Goal: Task Accomplishment & Management: Use online tool/utility

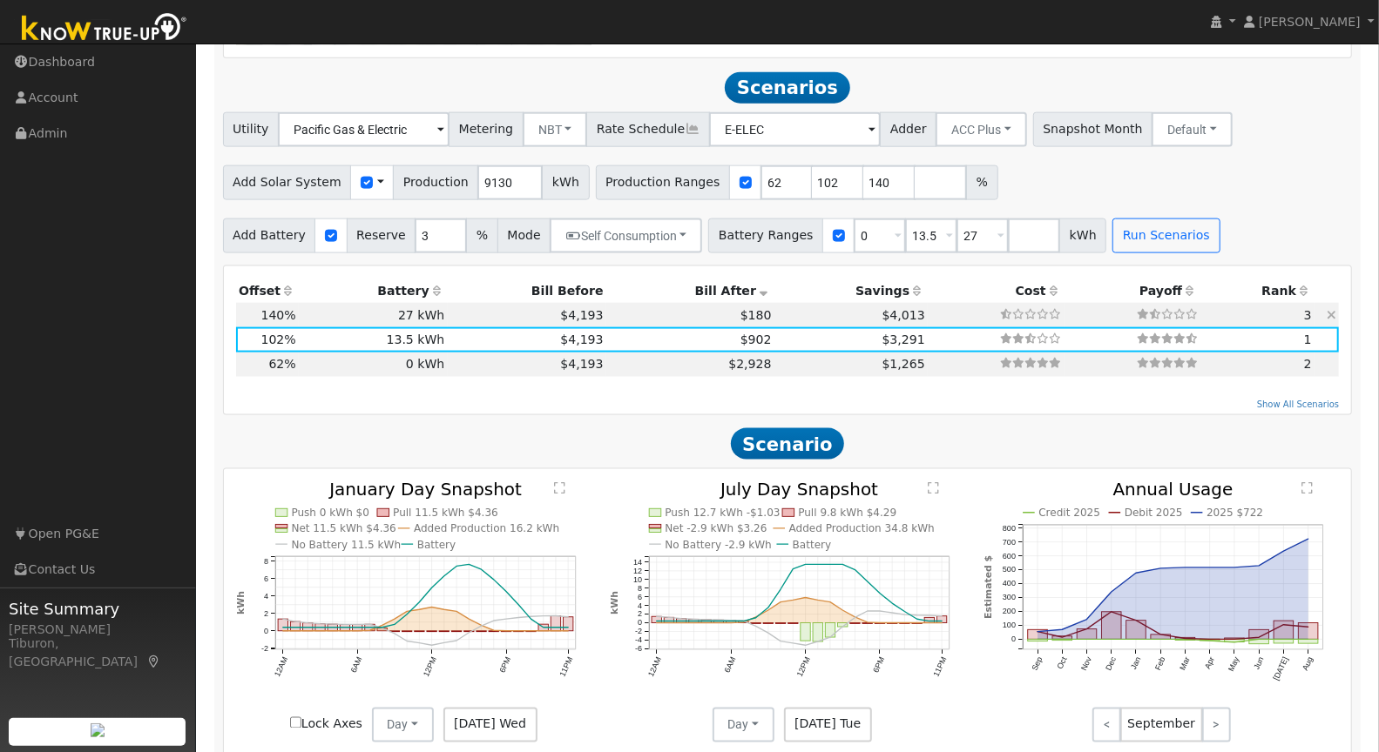
scroll to position [1519, 0]
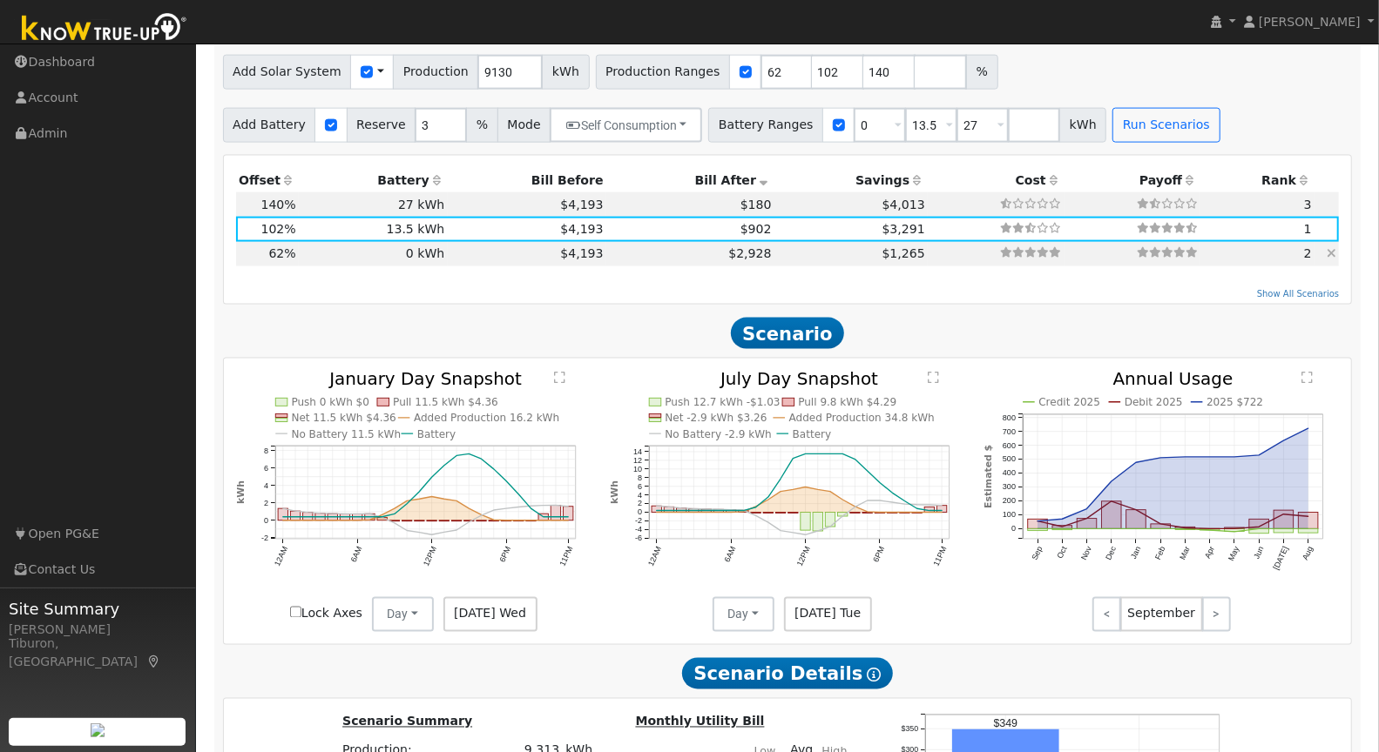
click at [774, 246] on td "$1,265" at bounding box center [850, 254] width 153 height 24
type input "$13,209"
type input "$3,963"
type input "3.8"
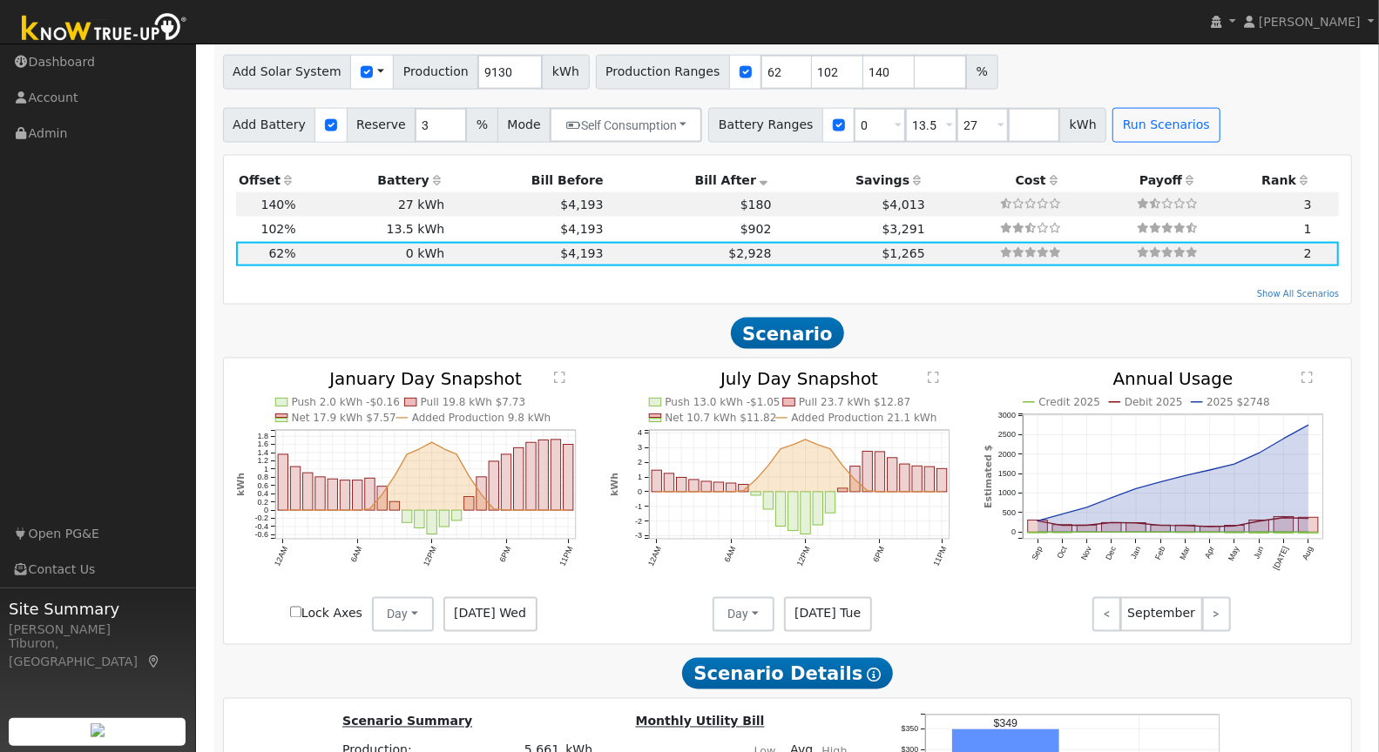
click at [563, 378] on text "" at bounding box center [559, 378] width 11 height 13
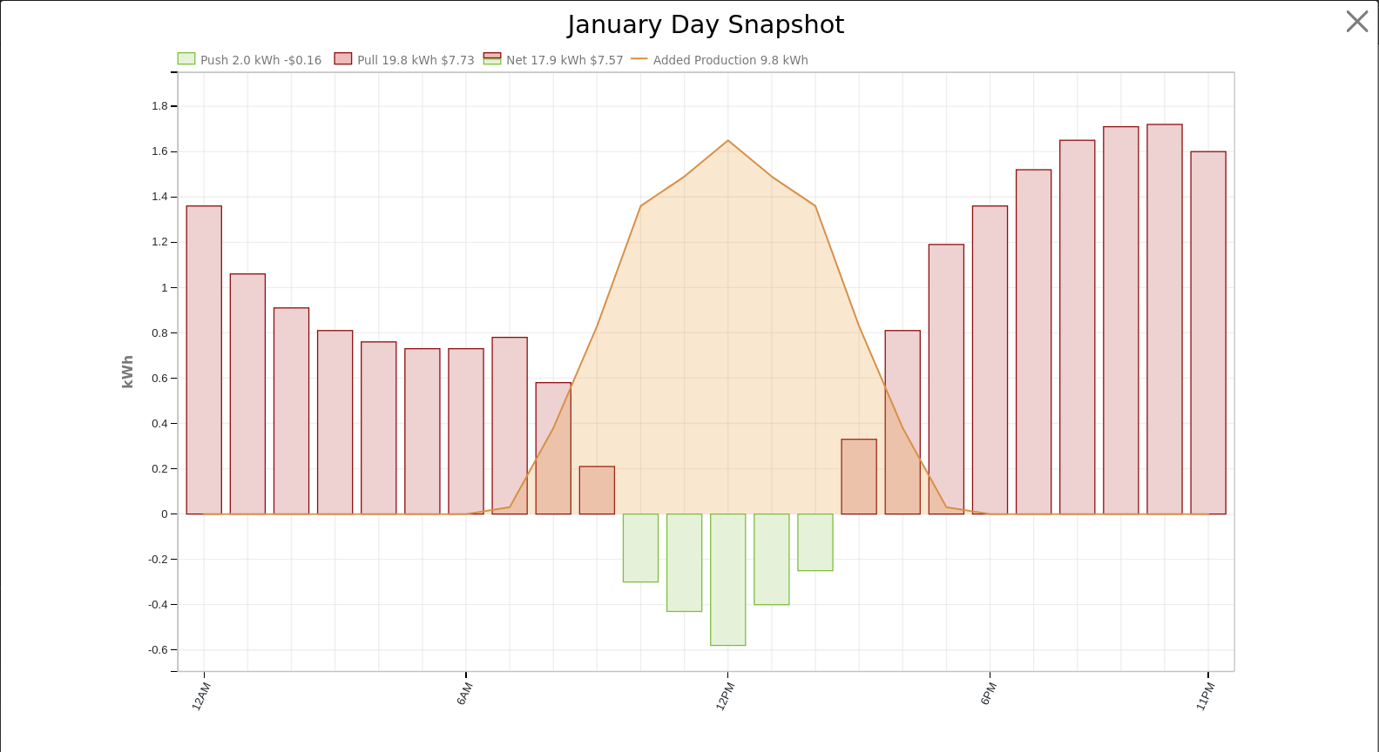
scroll to position [1524, 0]
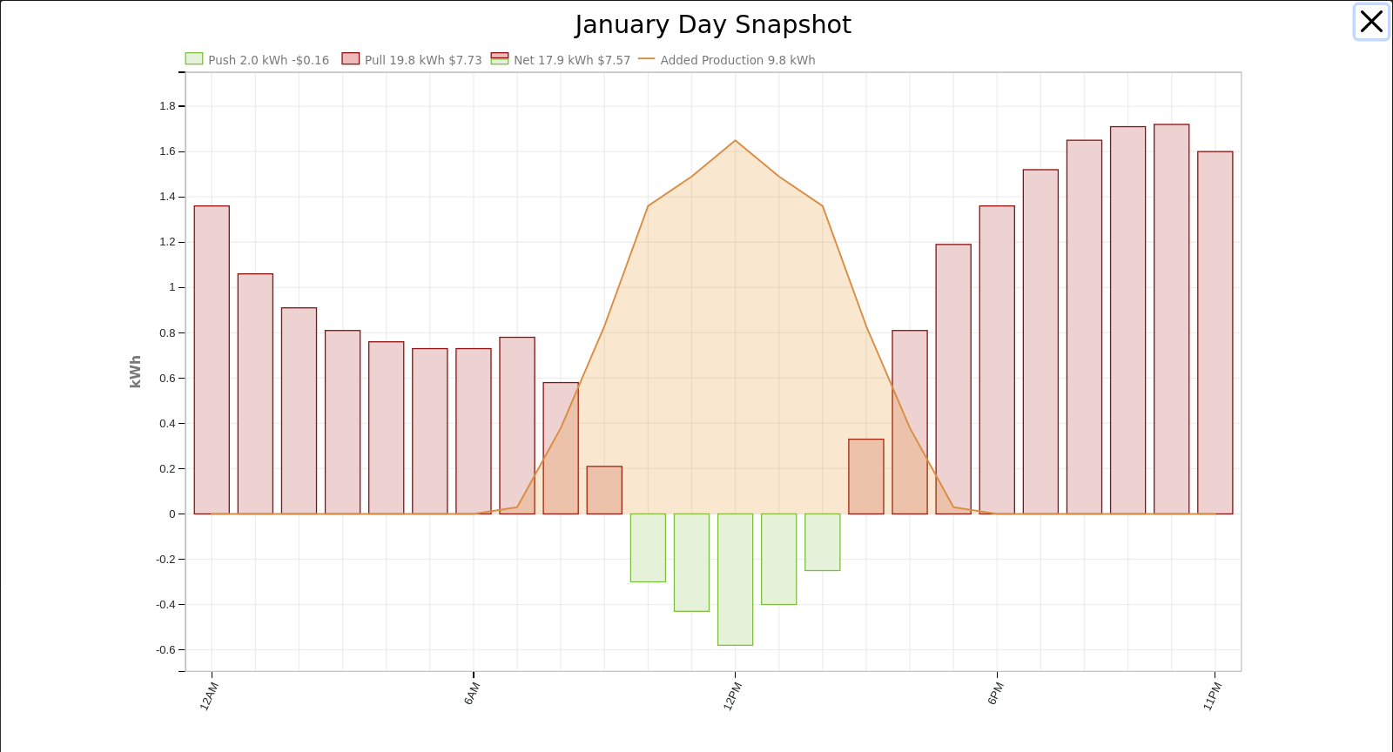
click at [1360, 15] on button "button" at bounding box center [1372, 21] width 33 height 33
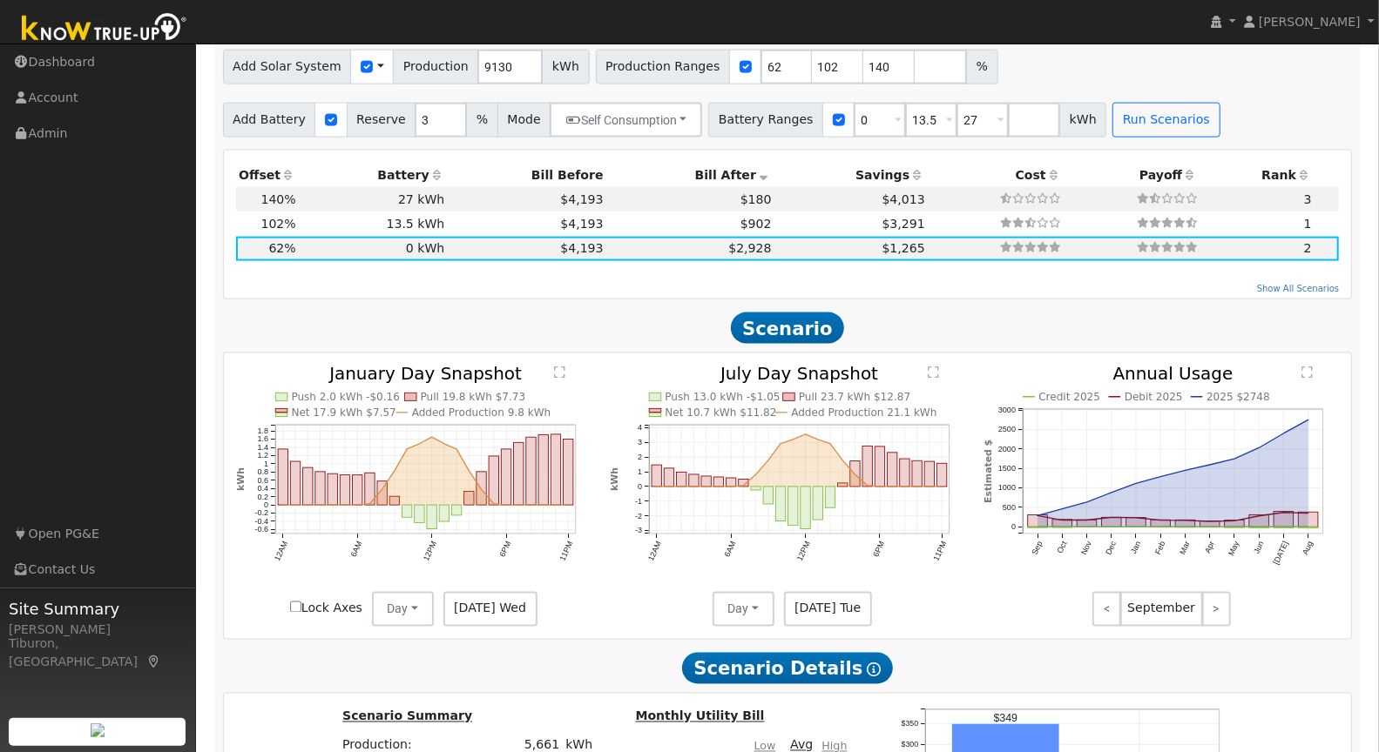
click at [934, 367] on text "" at bounding box center [932, 373] width 11 height 13
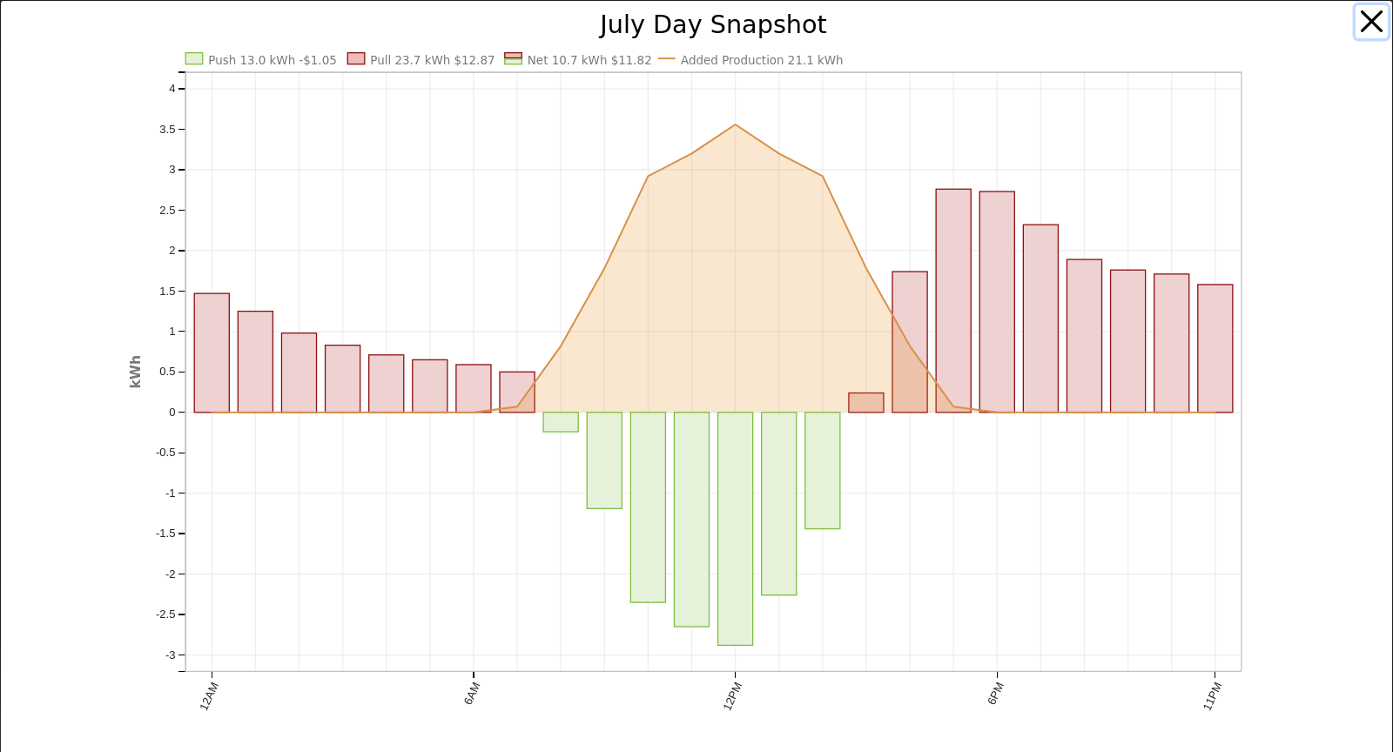
click at [1358, 19] on button "button" at bounding box center [1372, 21] width 33 height 33
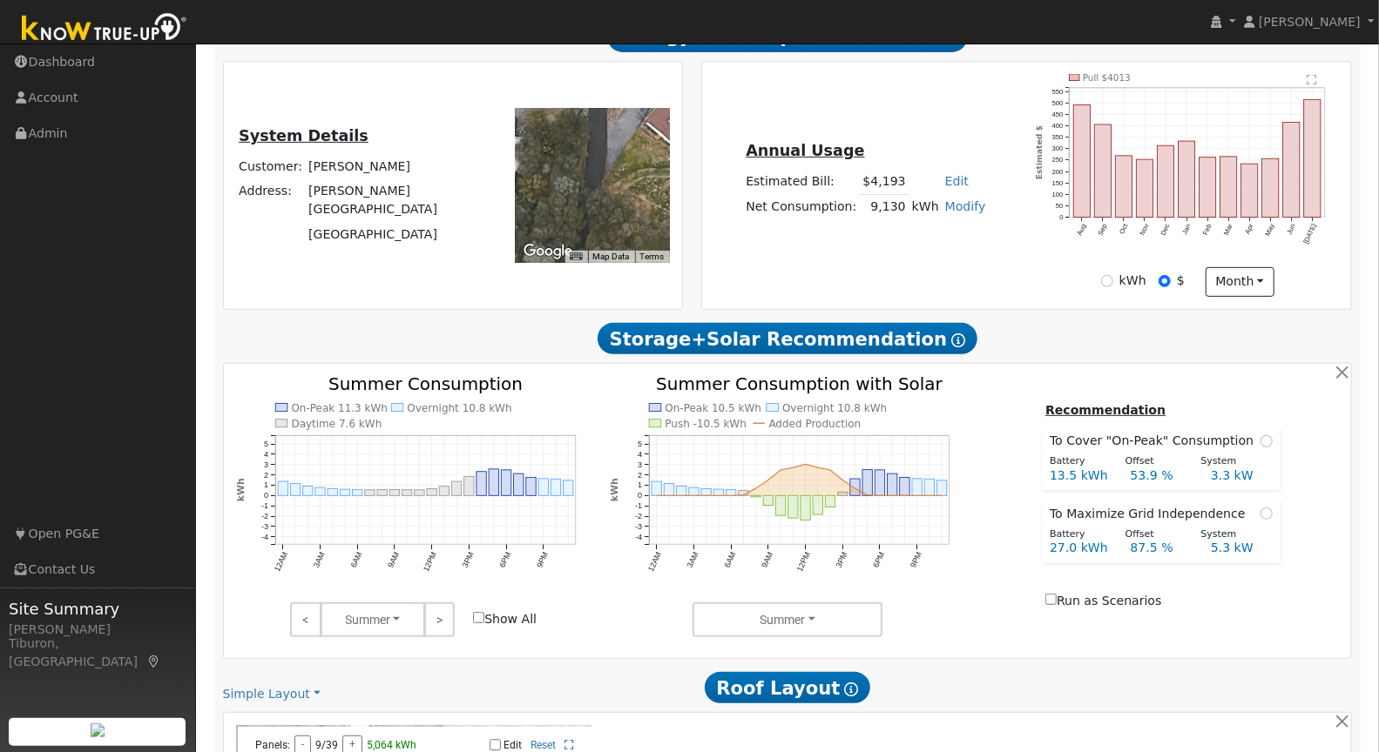
scroll to position [0, 0]
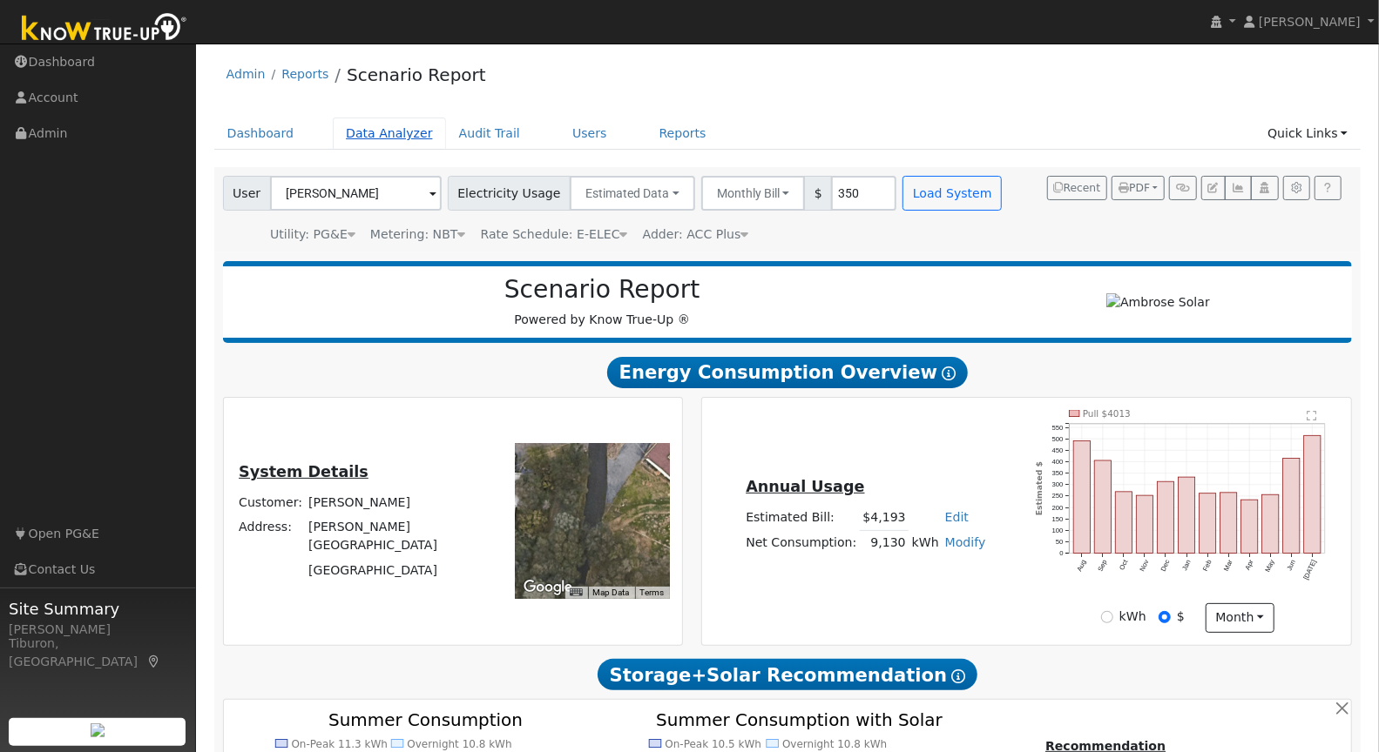
click at [388, 133] on link "Data Analyzer" at bounding box center [389, 134] width 113 height 32
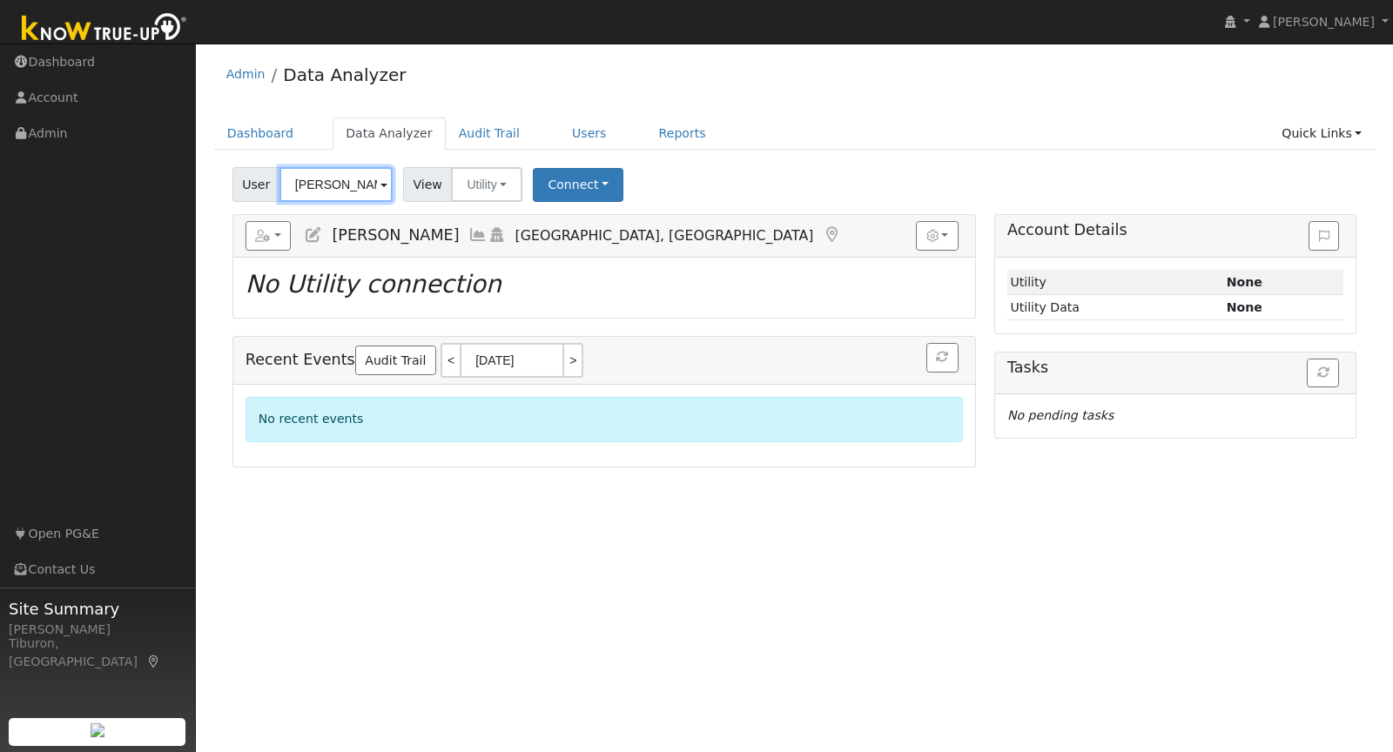
click at [322, 189] on input "[PERSON_NAME]" at bounding box center [336, 184] width 113 height 35
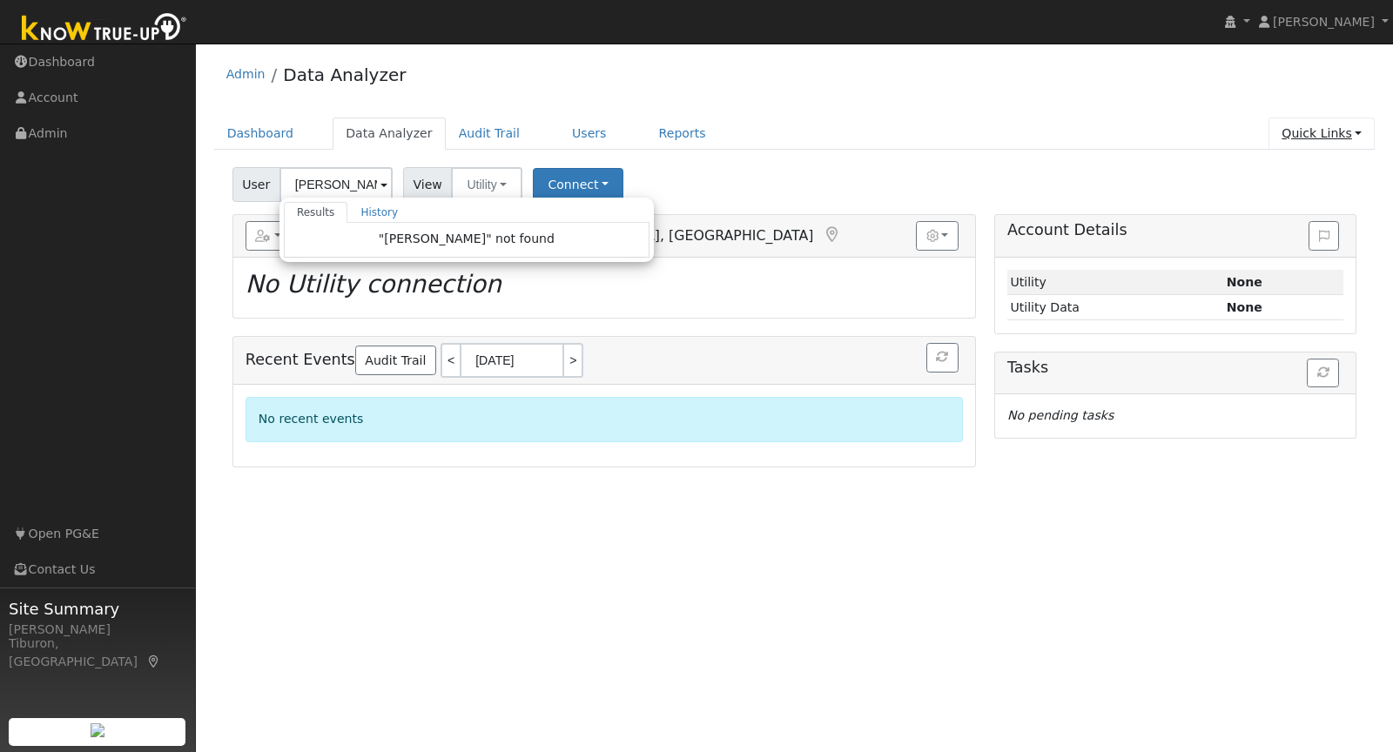
click at [1335, 135] on link "Quick Links" at bounding box center [1322, 134] width 106 height 32
type input "[PERSON_NAME]"
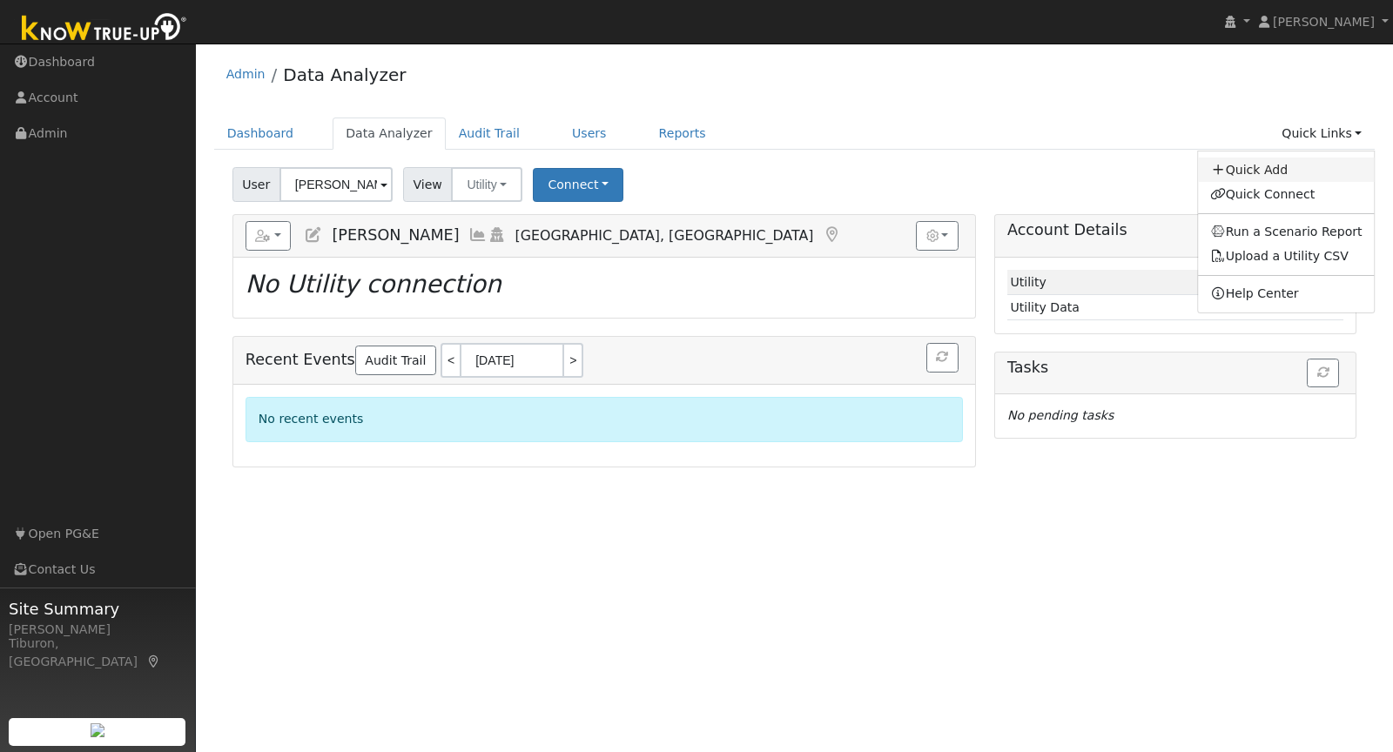
click at [1290, 166] on link "Quick Add" at bounding box center [1286, 170] width 177 height 24
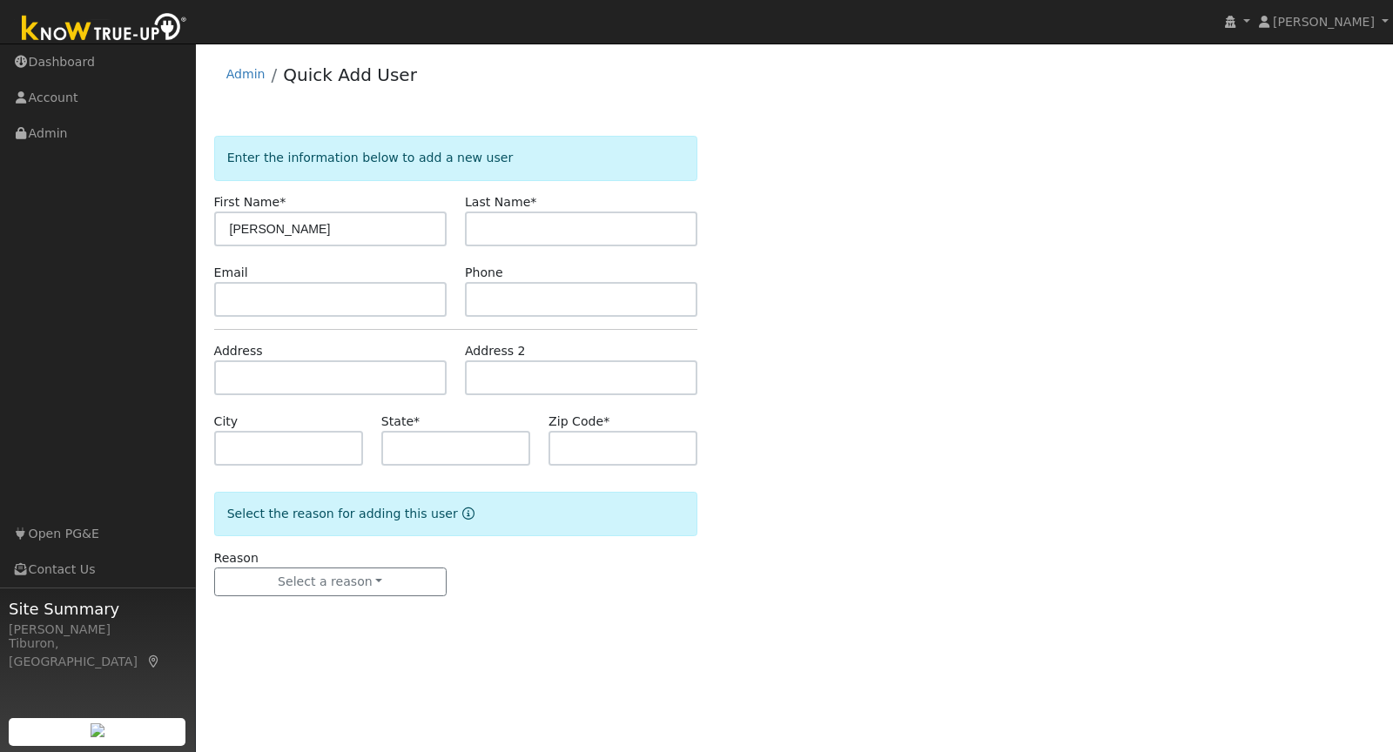
type input "[PERSON_NAME]"
type input "Dragos"
click at [313, 376] on input "text" at bounding box center [330, 378] width 233 height 35
click at [271, 368] on input "text" at bounding box center [330, 378] width 233 height 35
paste input "1405 regent cir"
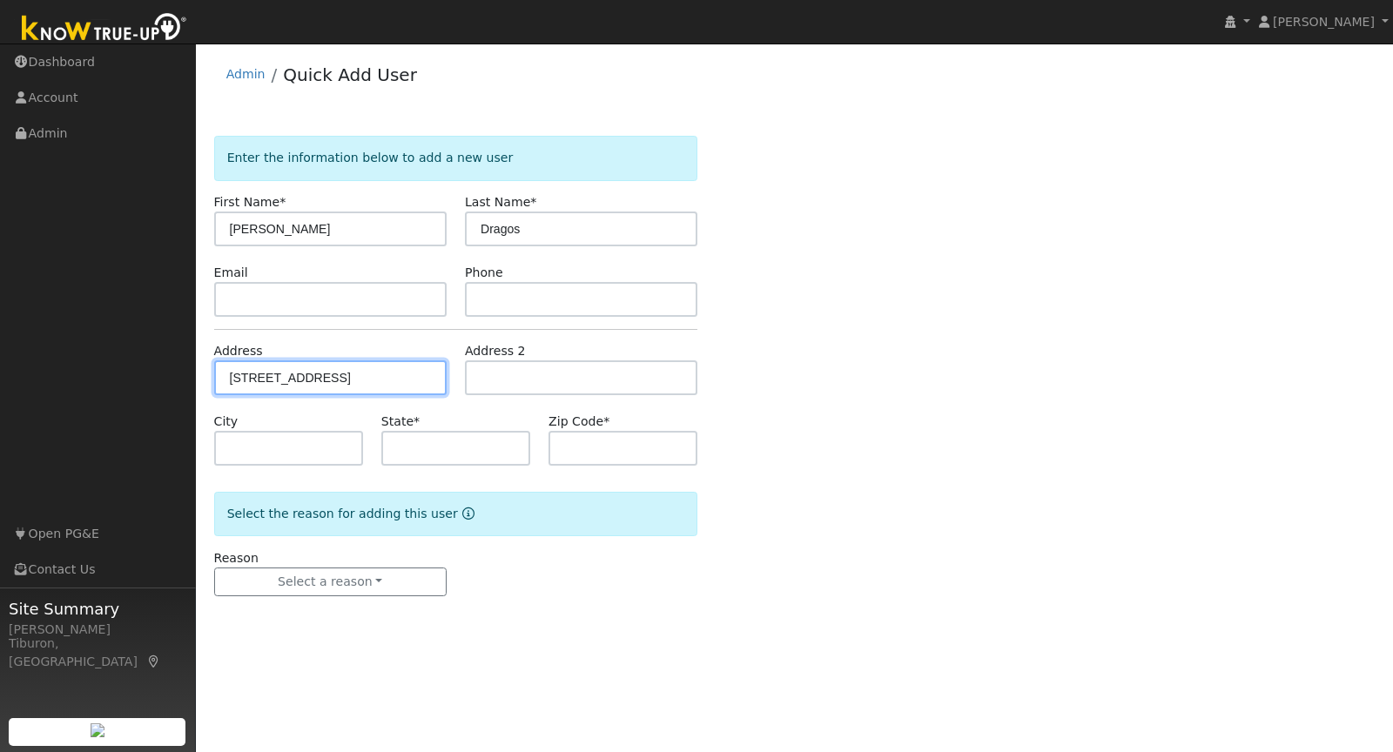
type input "1405 Regent Circle"
type input "Lincoln"
type input "CA"
type input "95648"
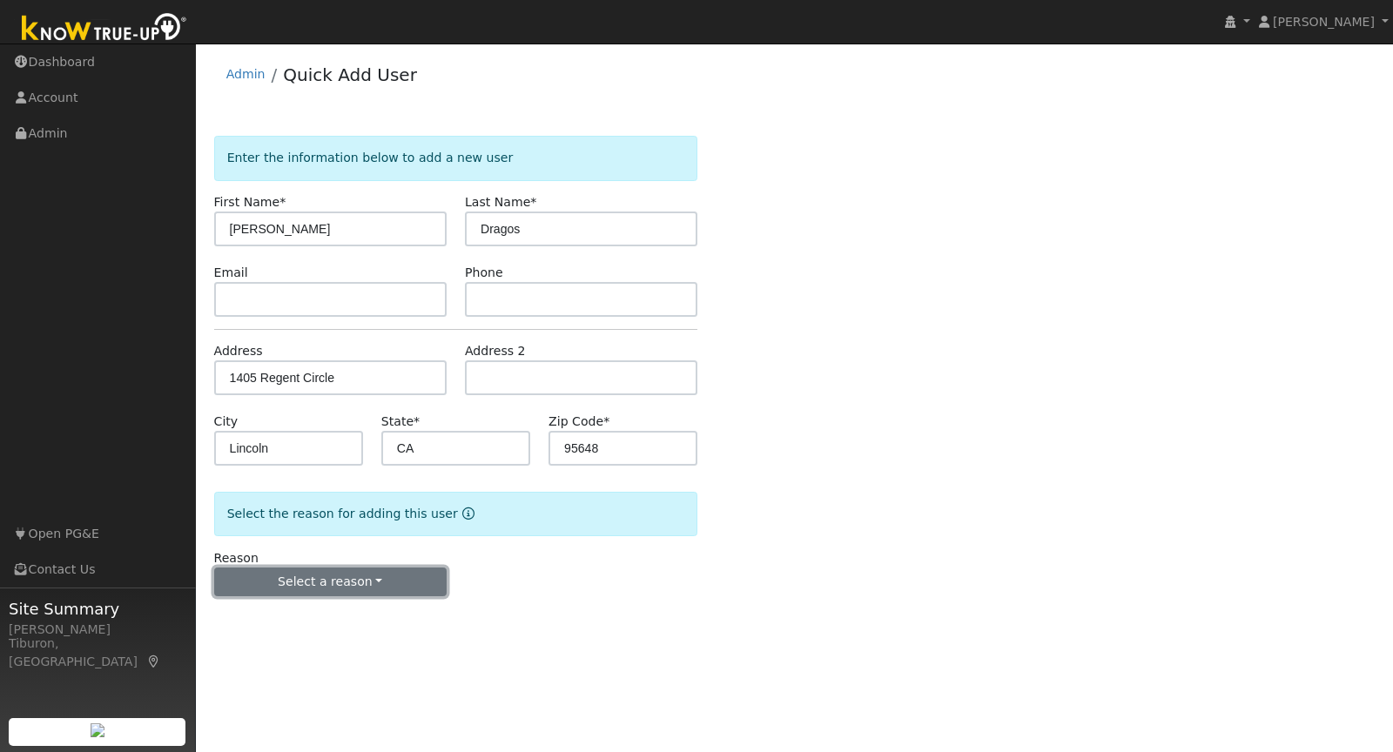
click at [348, 579] on button "Select a reason" at bounding box center [330, 583] width 233 height 30
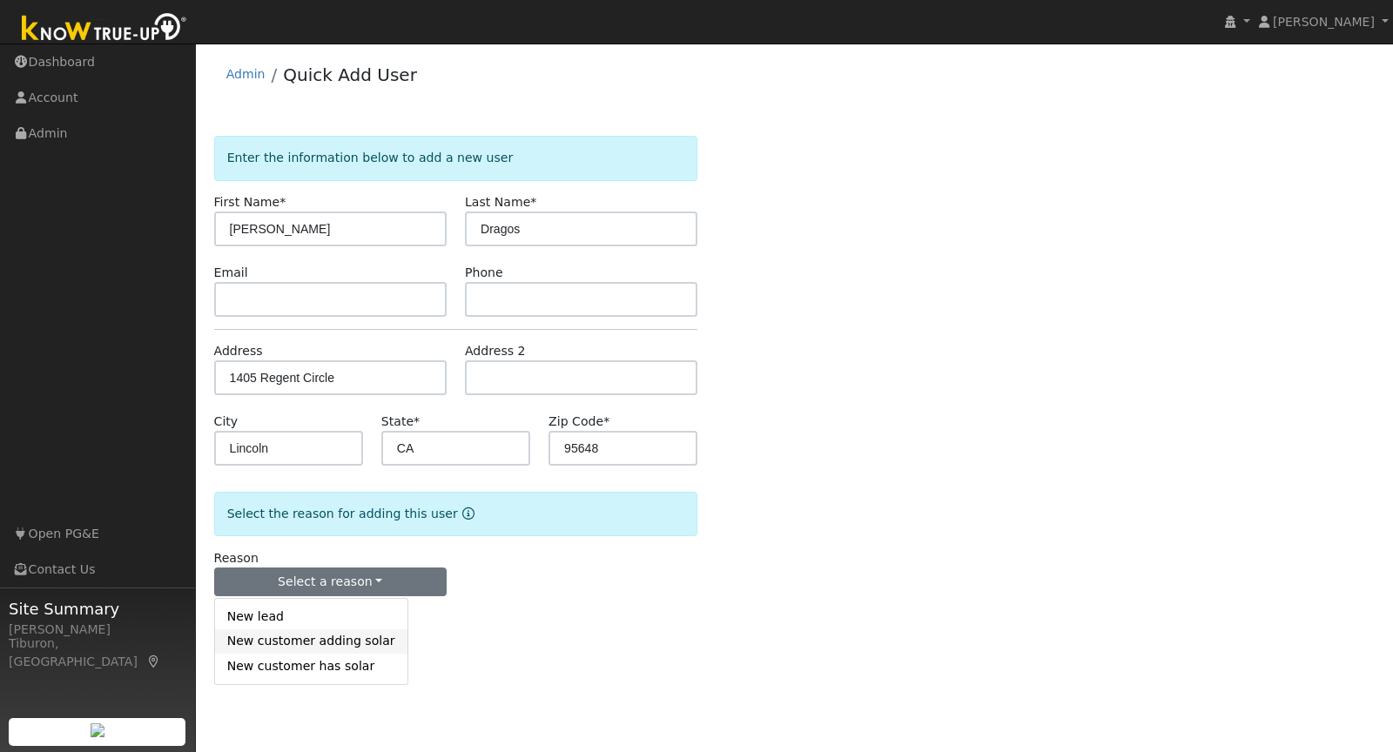
click at [359, 638] on link "New customer adding solar" at bounding box center [311, 642] width 192 height 24
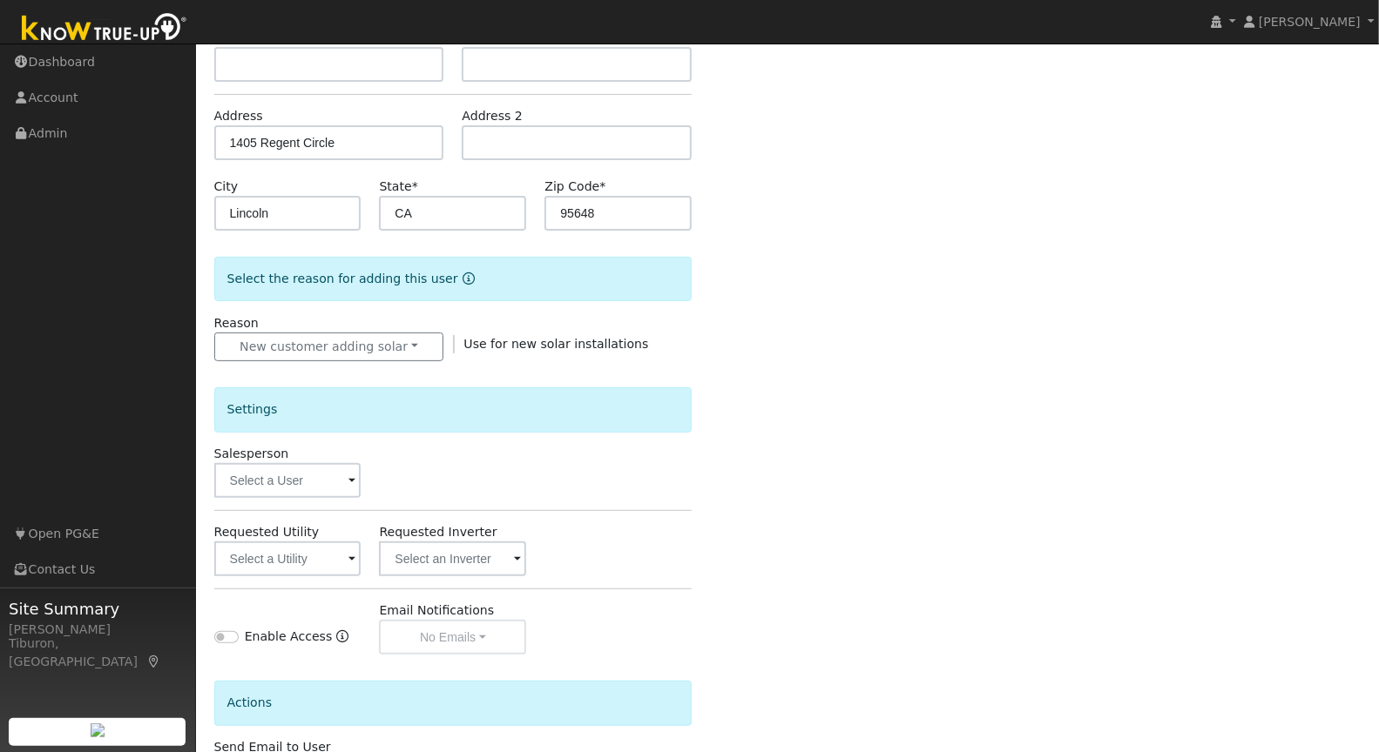
scroll to position [297, 0]
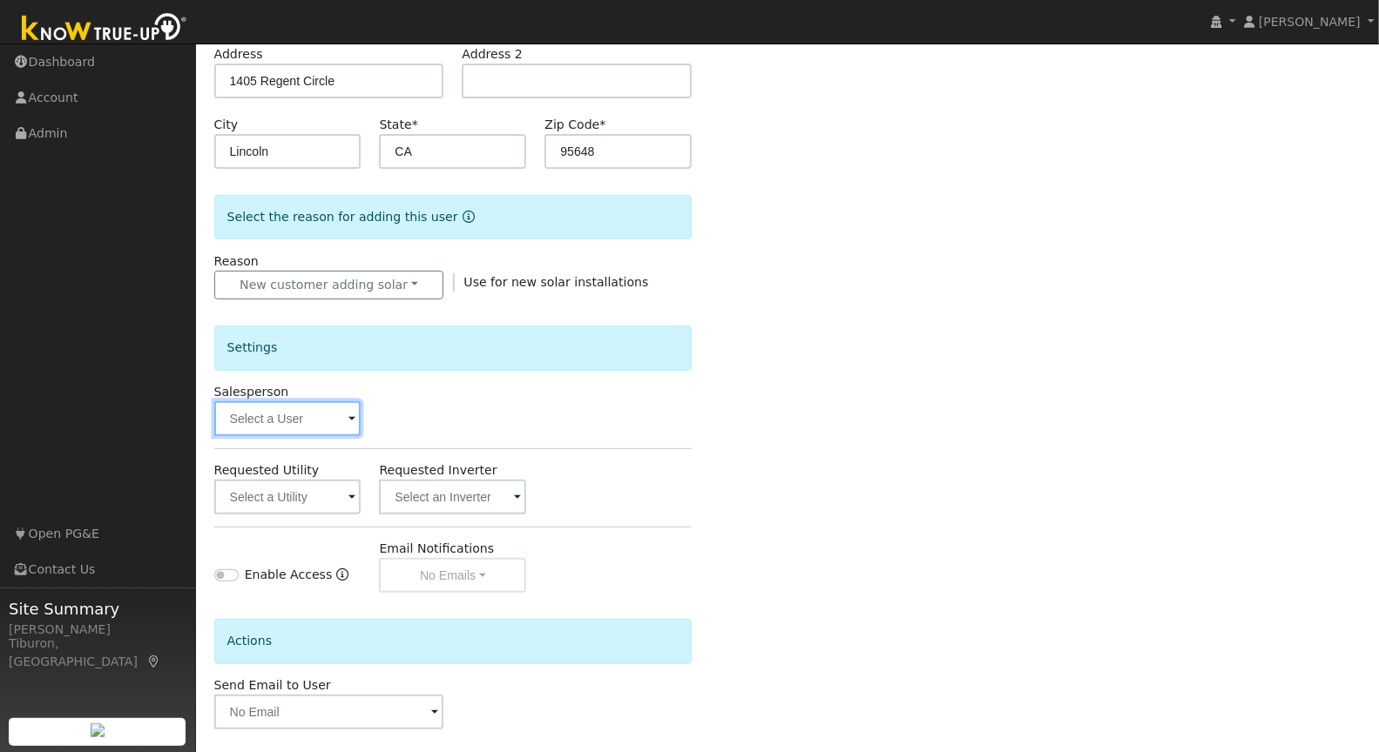
click at [287, 412] on input "text" at bounding box center [287, 418] width 147 height 35
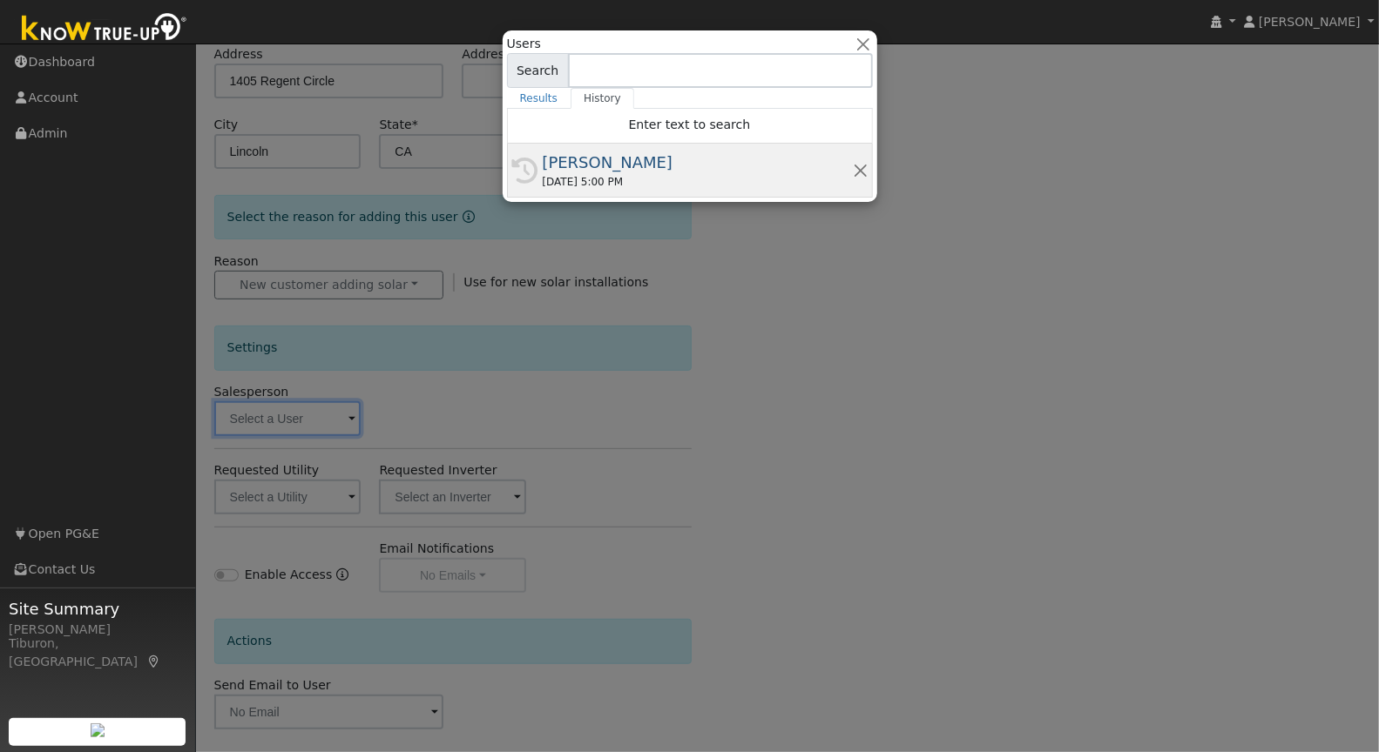
click at [597, 171] on div "[PERSON_NAME]" at bounding box center [698, 163] width 310 height 24
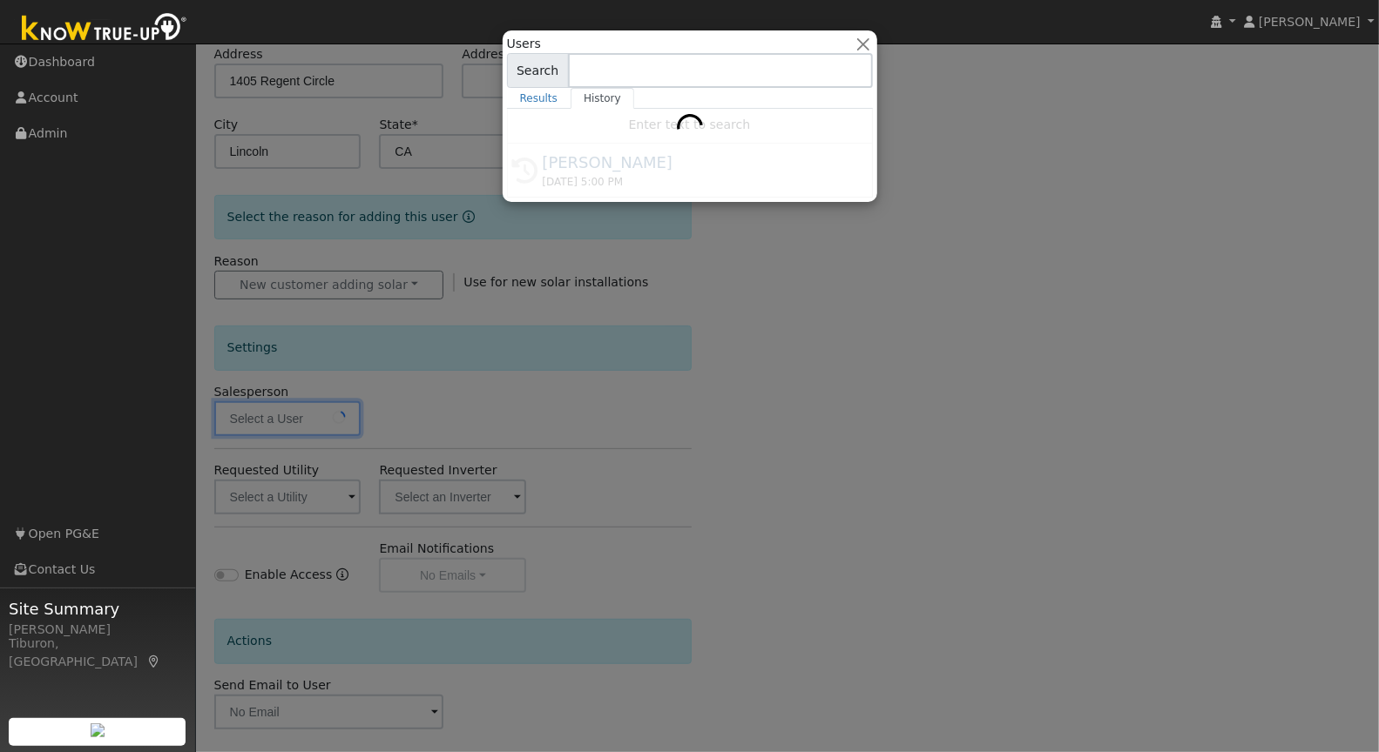
type input "[PERSON_NAME]"
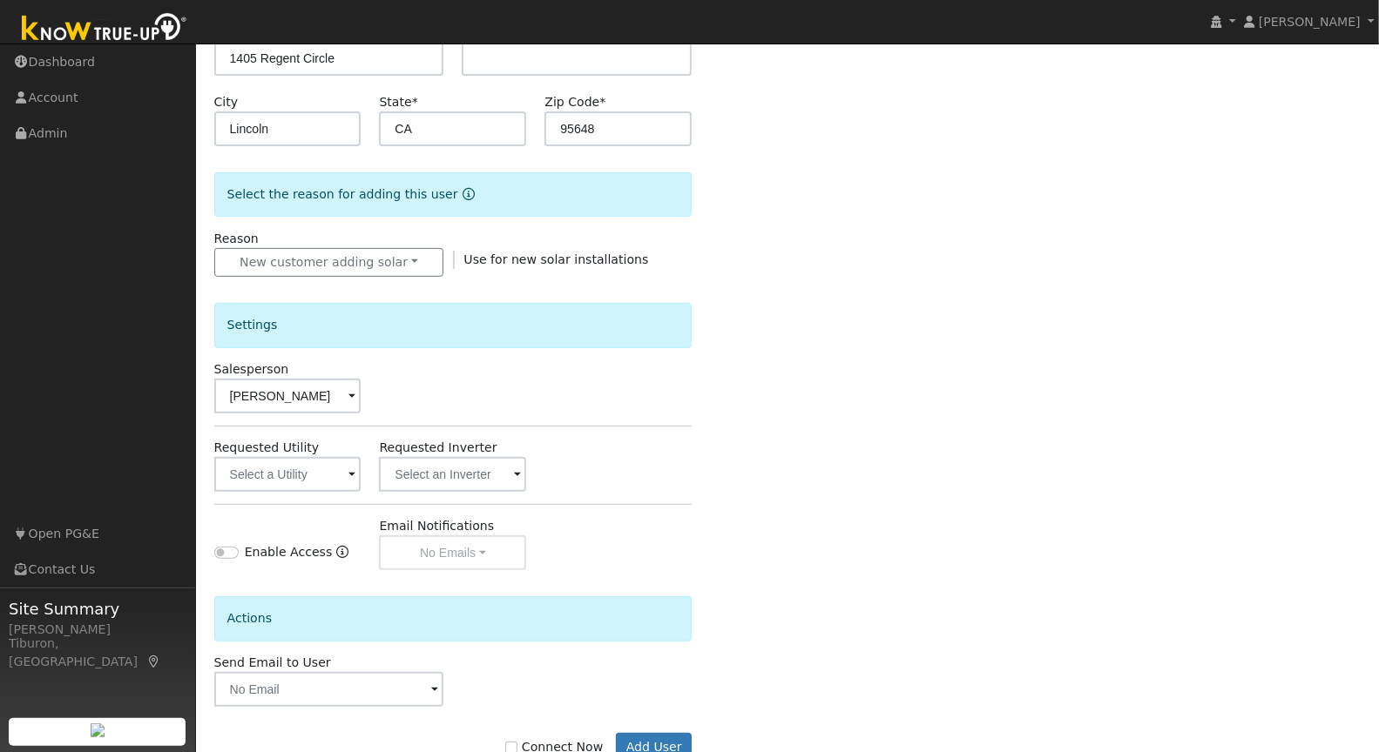
scroll to position [367, 0]
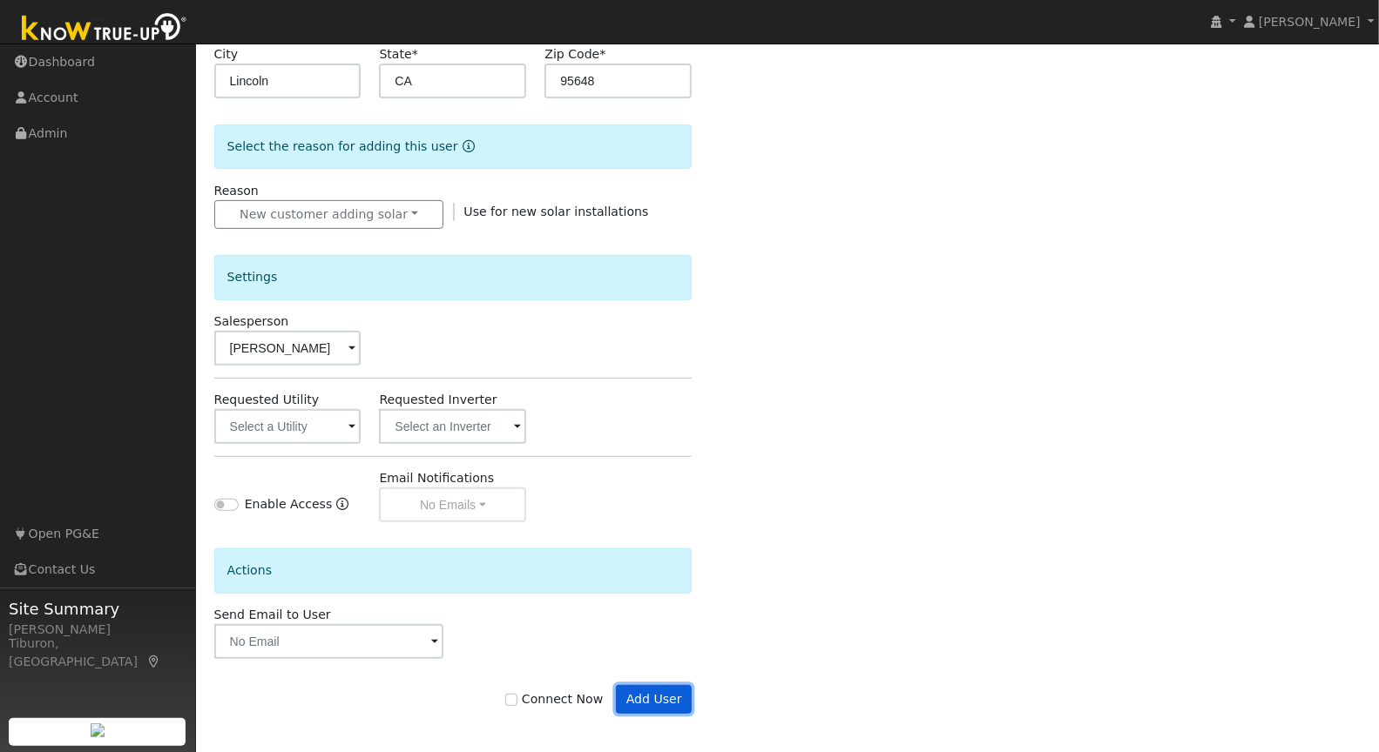
click at [656, 706] on button "Add User" at bounding box center [654, 700] width 76 height 30
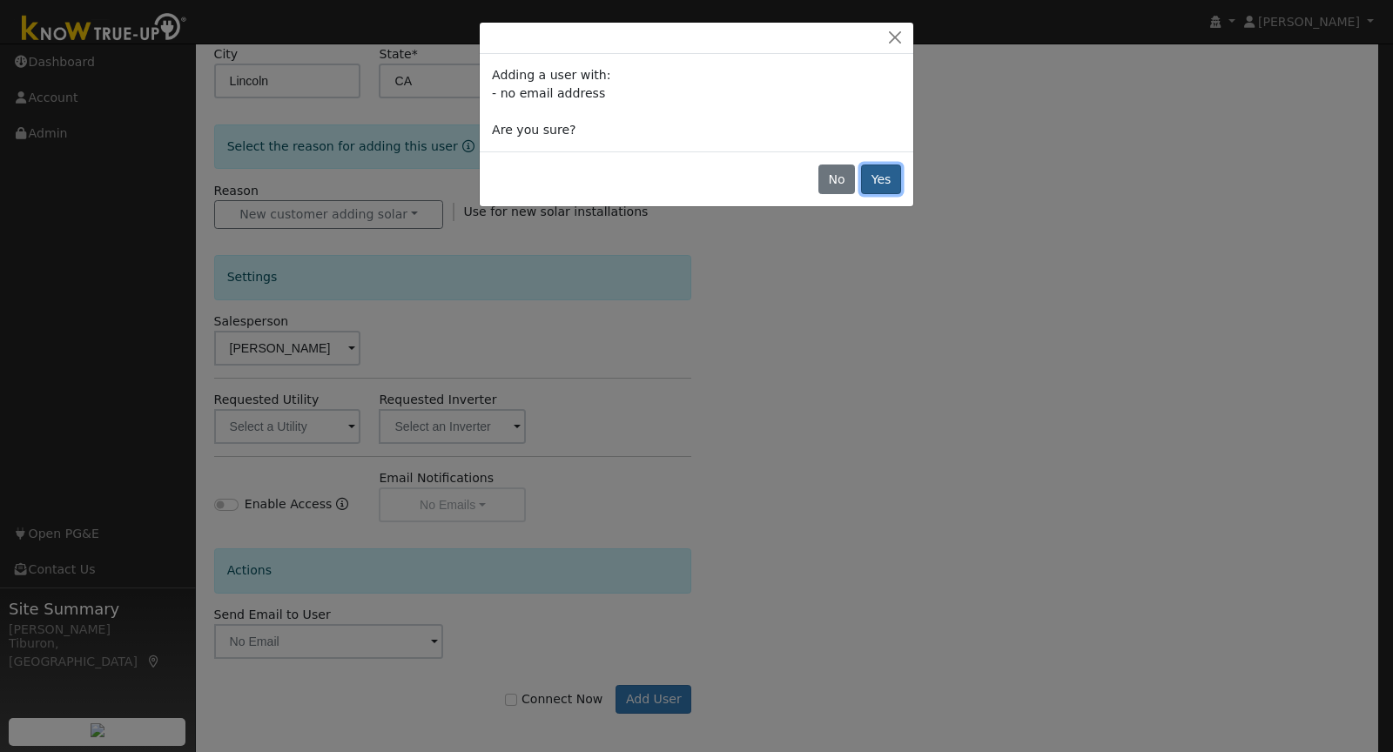
click at [881, 181] on button "Yes" at bounding box center [881, 180] width 40 height 30
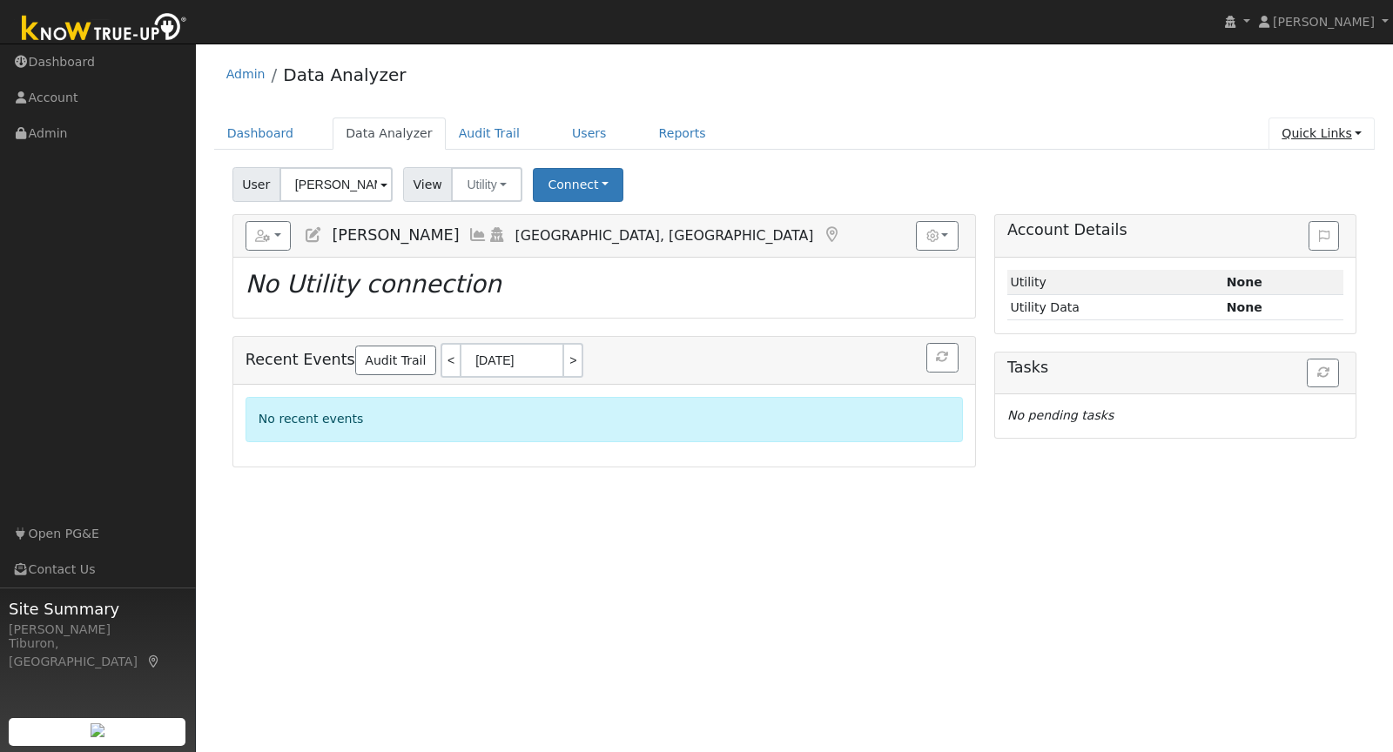
click at [1343, 131] on link "Quick Links" at bounding box center [1322, 134] width 106 height 32
click at [1298, 226] on link "Run a Scenario Report" at bounding box center [1286, 232] width 177 height 24
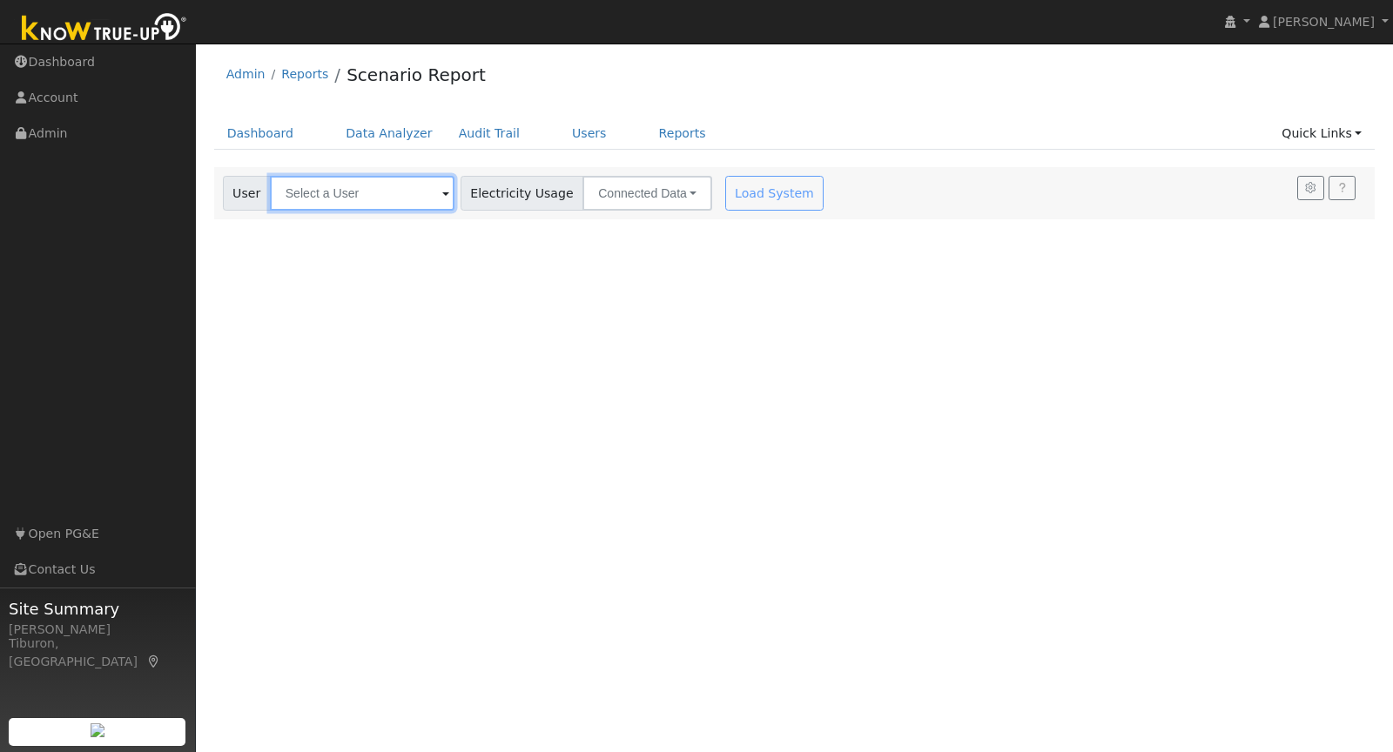
click at [354, 188] on input "text" at bounding box center [362, 193] width 185 height 35
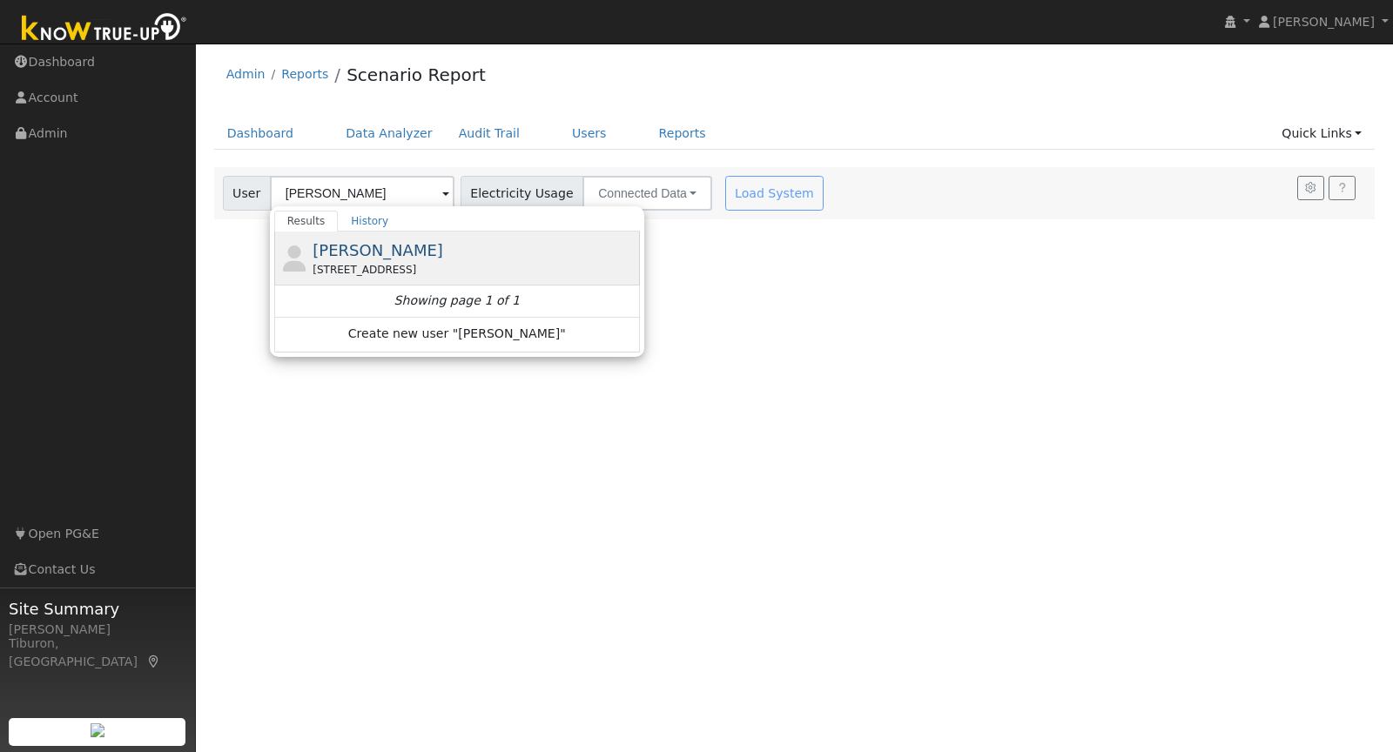
click at [354, 259] on div "[PERSON_NAME] [STREET_ADDRESS]" at bounding box center [474, 258] width 323 height 39
type input "[PERSON_NAME]"
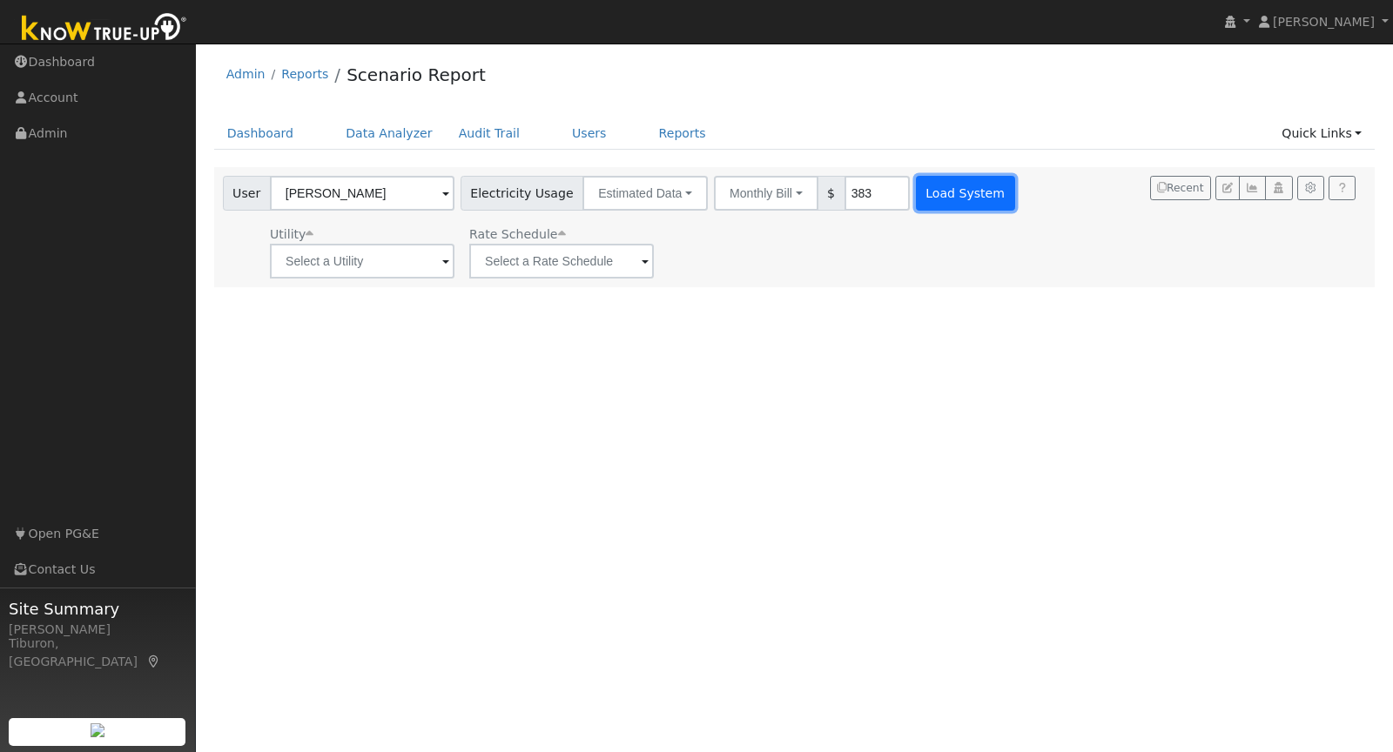
click at [923, 189] on button "Load System" at bounding box center [965, 193] width 99 height 35
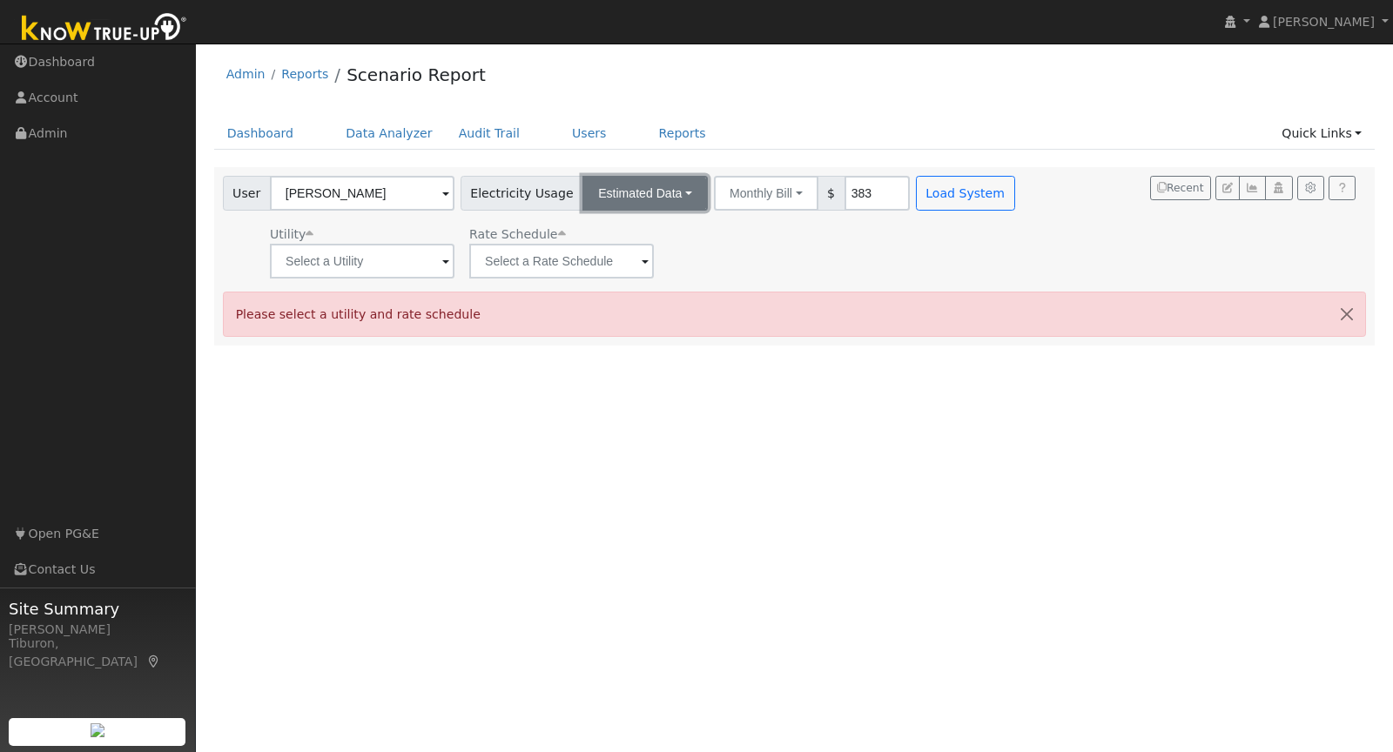
click at [612, 204] on button "Estimated Data" at bounding box center [645, 193] width 125 height 35
click at [616, 193] on button "Estimated Data" at bounding box center [645, 193] width 125 height 35
click at [333, 266] on input "text" at bounding box center [362, 261] width 185 height 35
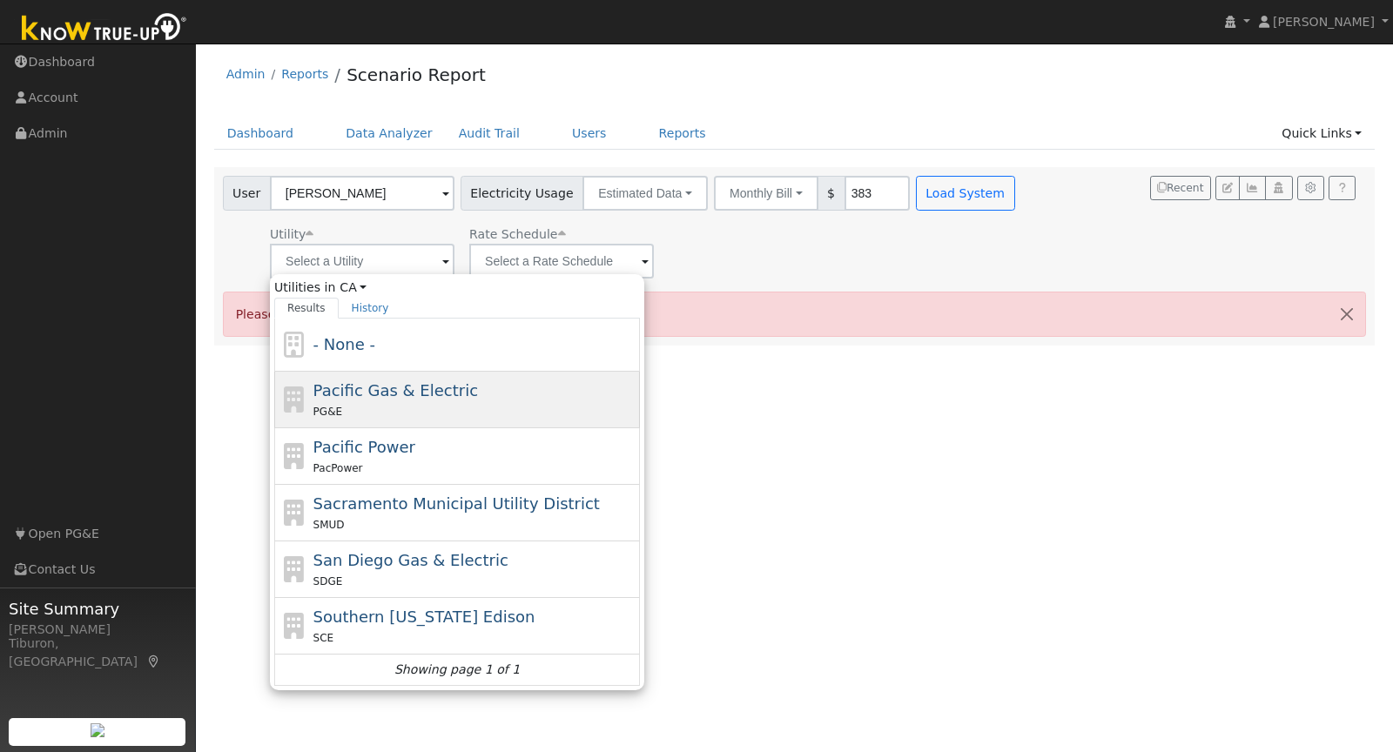
drag, startPoint x: 367, startPoint y: 392, endPoint x: 414, endPoint y: 363, distance: 54.4
click at [367, 393] on span "Pacific Gas & Electric" at bounding box center [396, 390] width 165 height 18
type input "Pacific Gas & Electric"
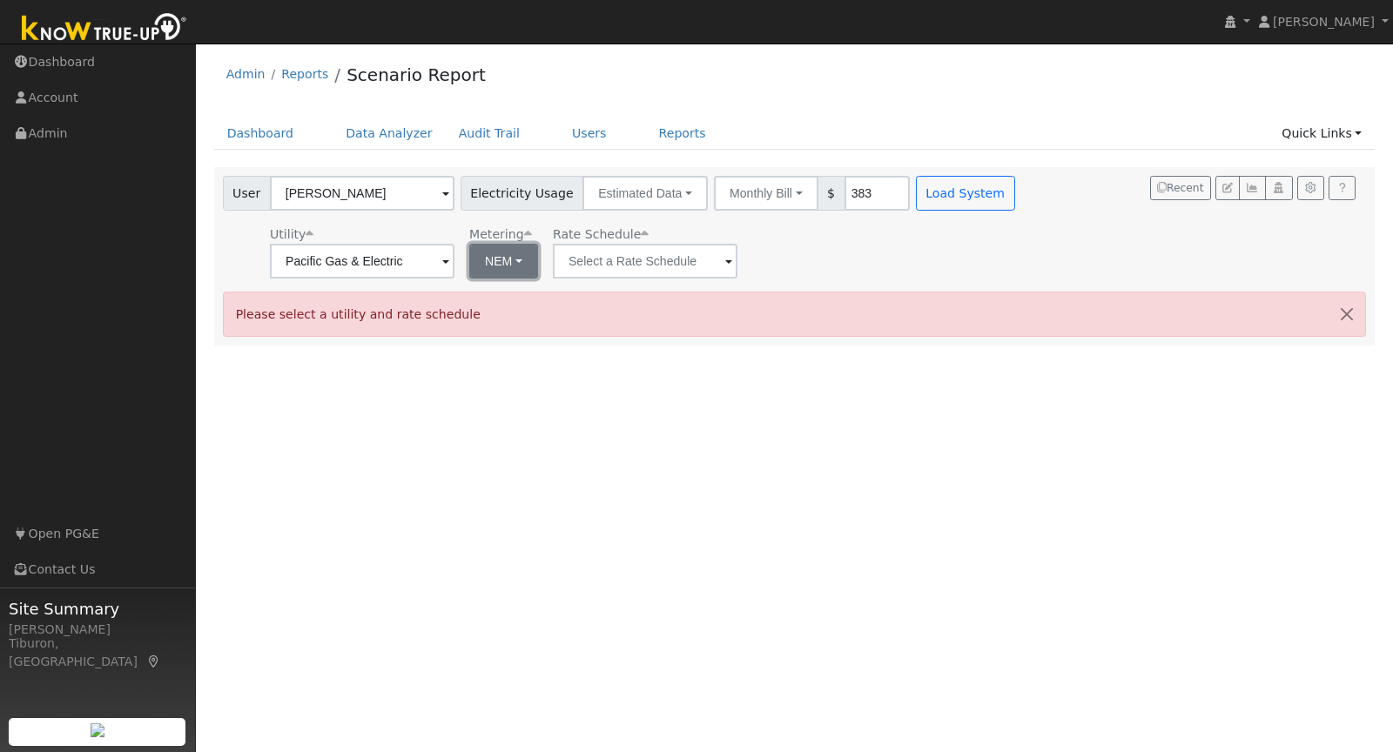
click at [487, 265] on button "NEM" at bounding box center [503, 261] width 69 height 35
click at [502, 320] on link "NBT" at bounding box center [509, 325] width 121 height 24
type input "E-ELEC"
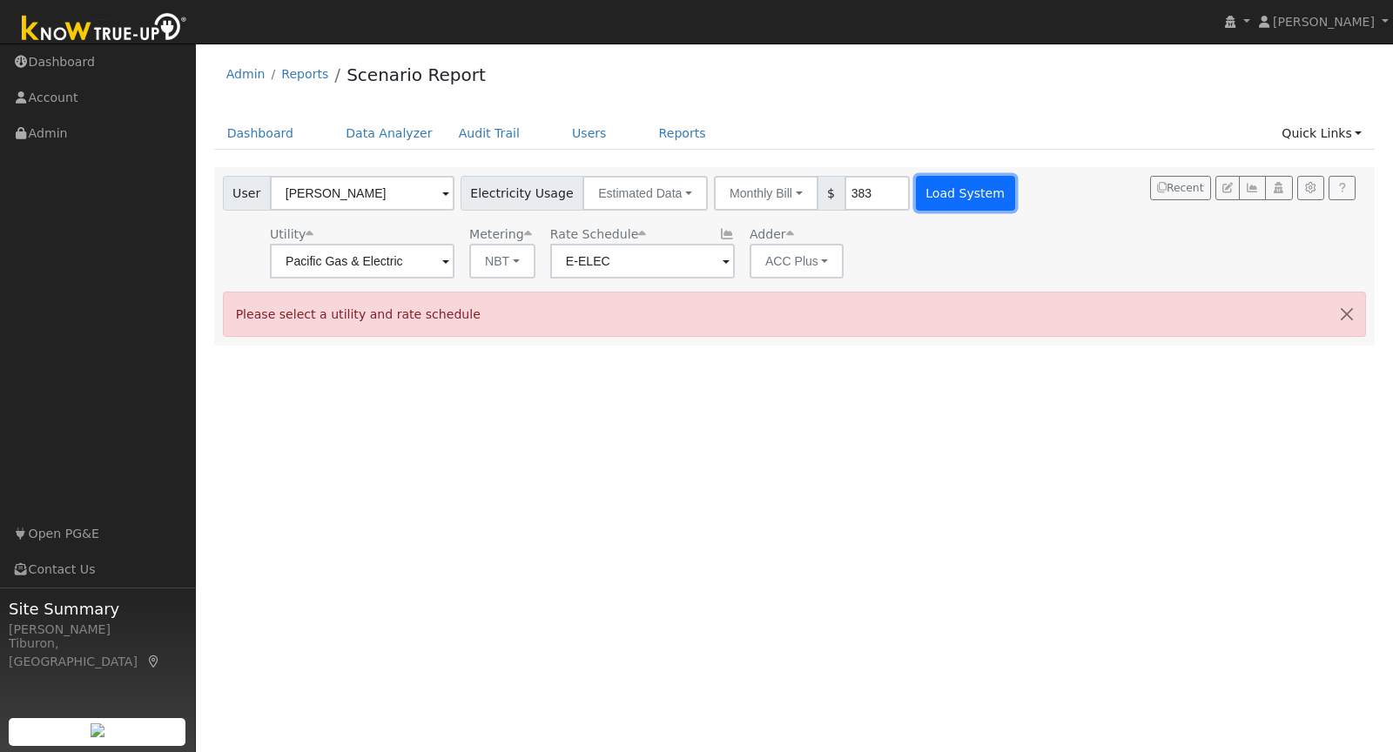
click at [933, 190] on button "Load System" at bounding box center [965, 193] width 99 height 35
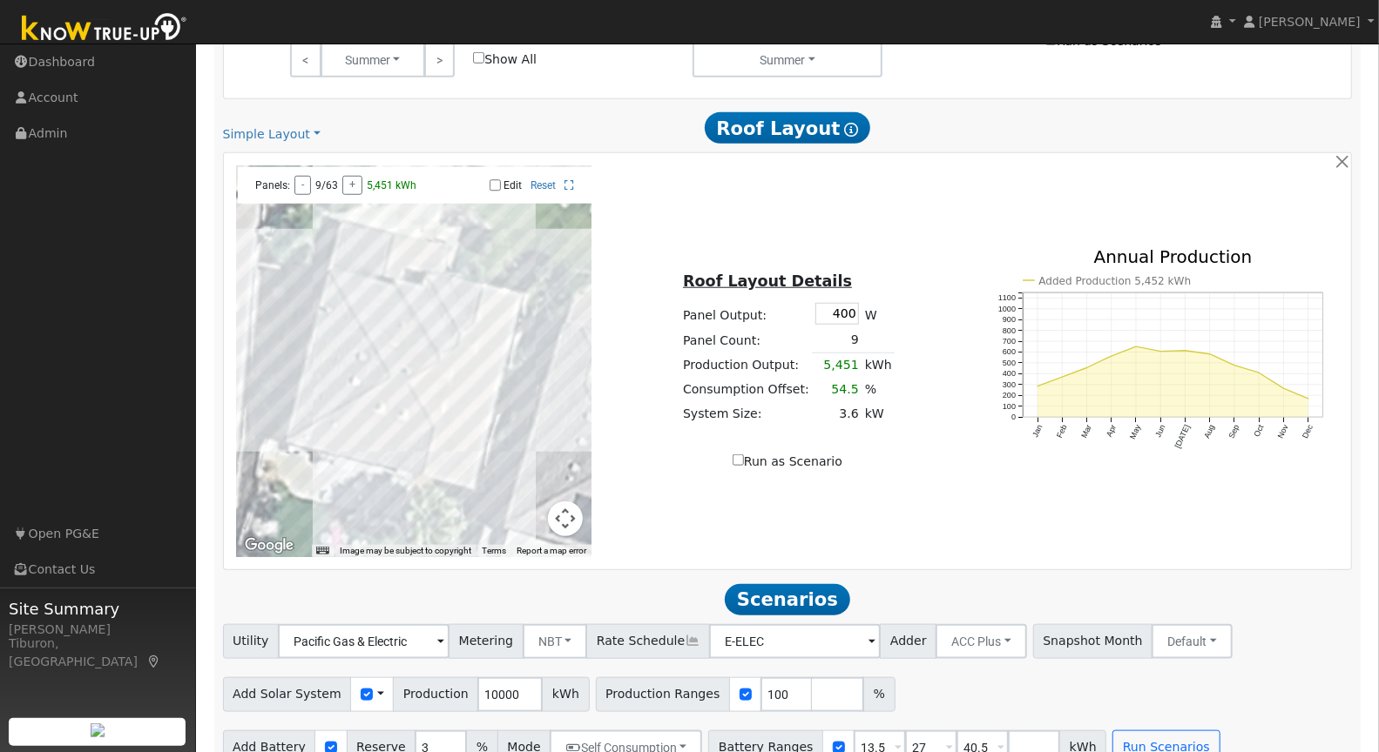
scroll to position [924, 0]
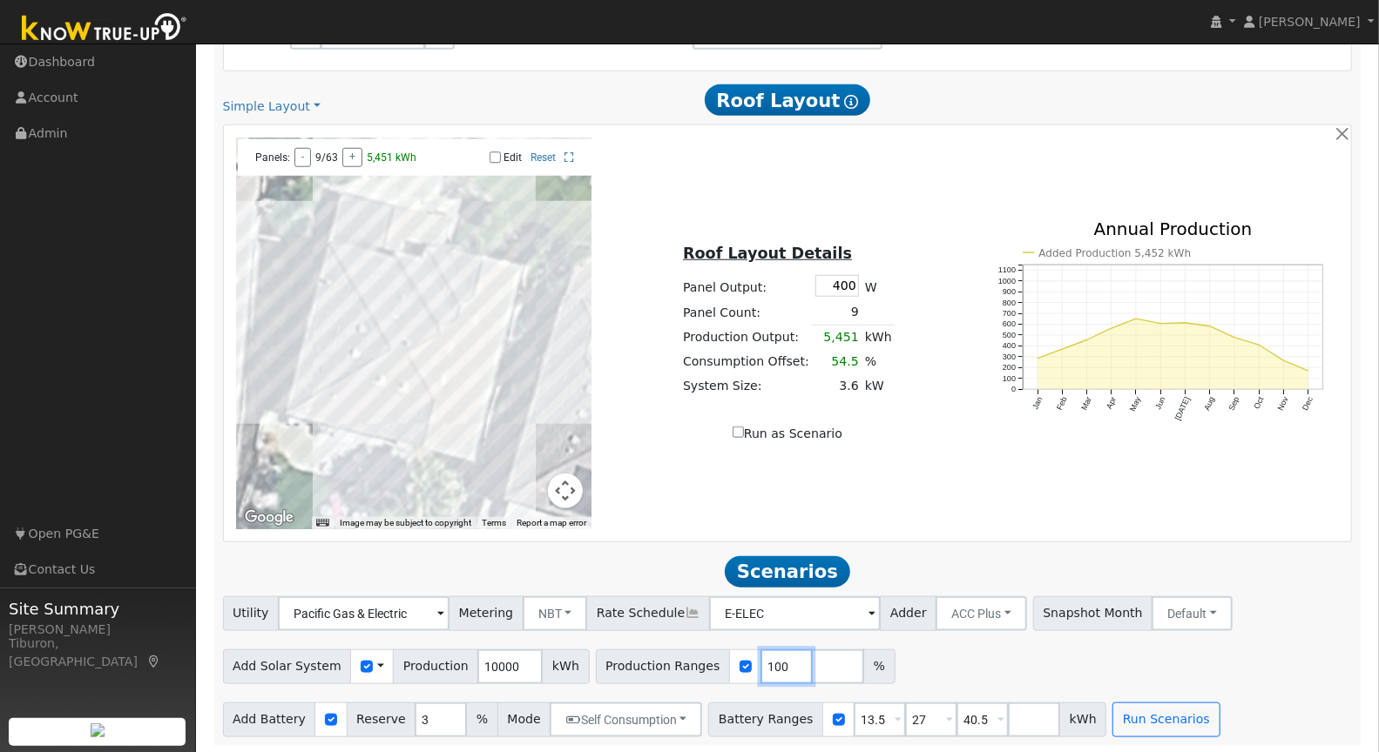
drag, startPoint x: 761, startPoint y: 664, endPoint x: 739, endPoint y: 665, distance: 21.8
click at [760, 665] on input "100" at bounding box center [786, 667] width 52 height 35
type input "164"
drag, startPoint x: 971, startPoint y: 717, endPoint x: 936, endPoint y: 718, distance: 34.8
click at [956, 718] on input "40.5" at bounding box center [982, 720] width 52 height 35
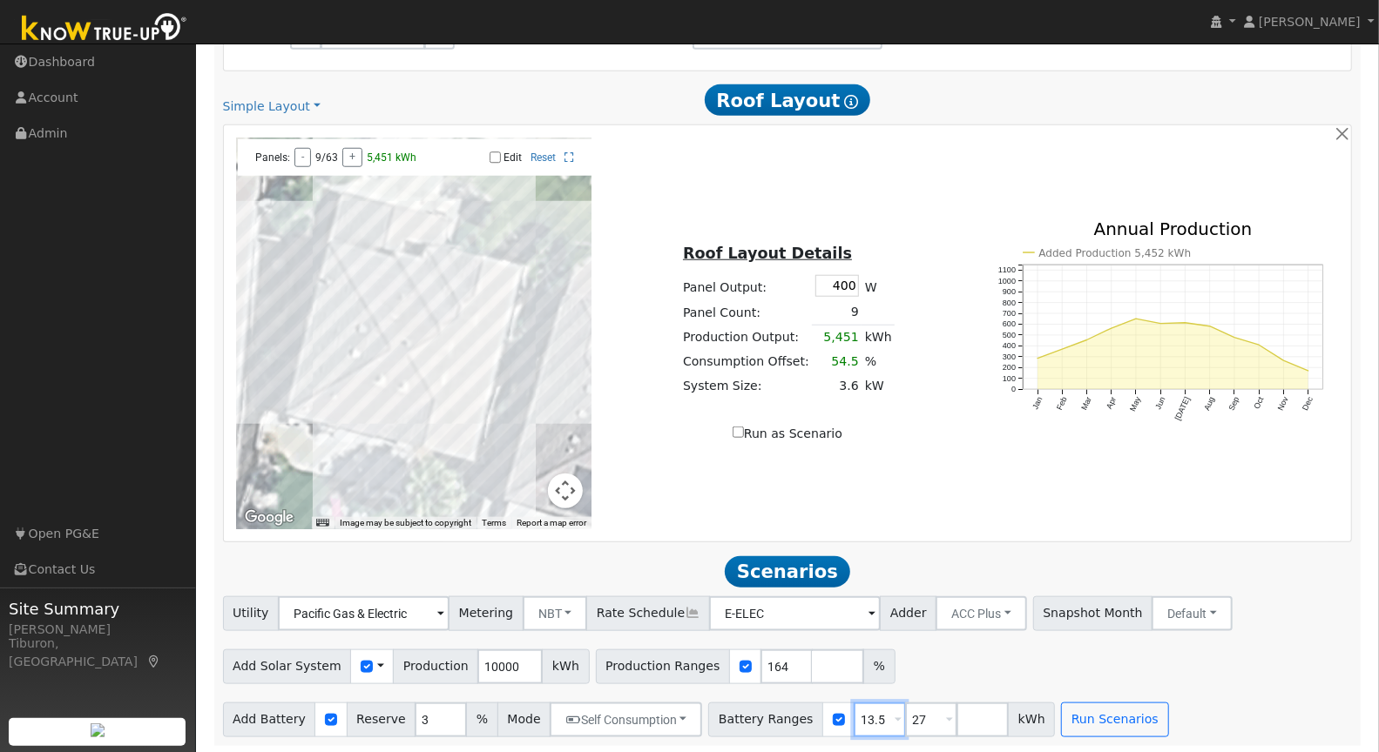
drag, startPoint x: 867, startPoint y: 716, endPoint x: 782, endPoint y: 714, distance: 85.4
click at [782, 714] on div "Battery Ranges 13.5 Overrides Reserve % Mode None None Self Consumption Peak Sa…" at bounding box center [881, 720] width 347 height 35
type input "27"
click at [1025, 717] on button "Run Scenarios" at bounding box center [1062, 720] width 107 height 35
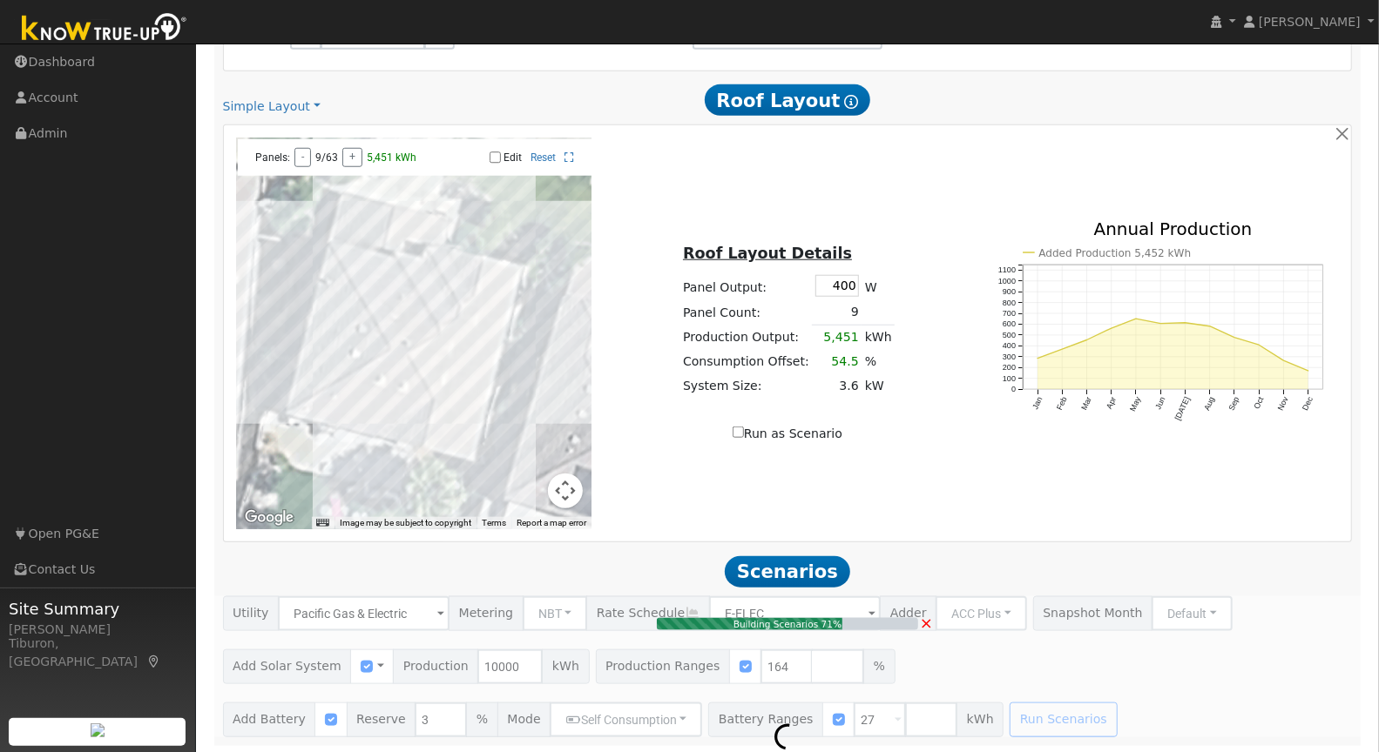
type input "10.9"
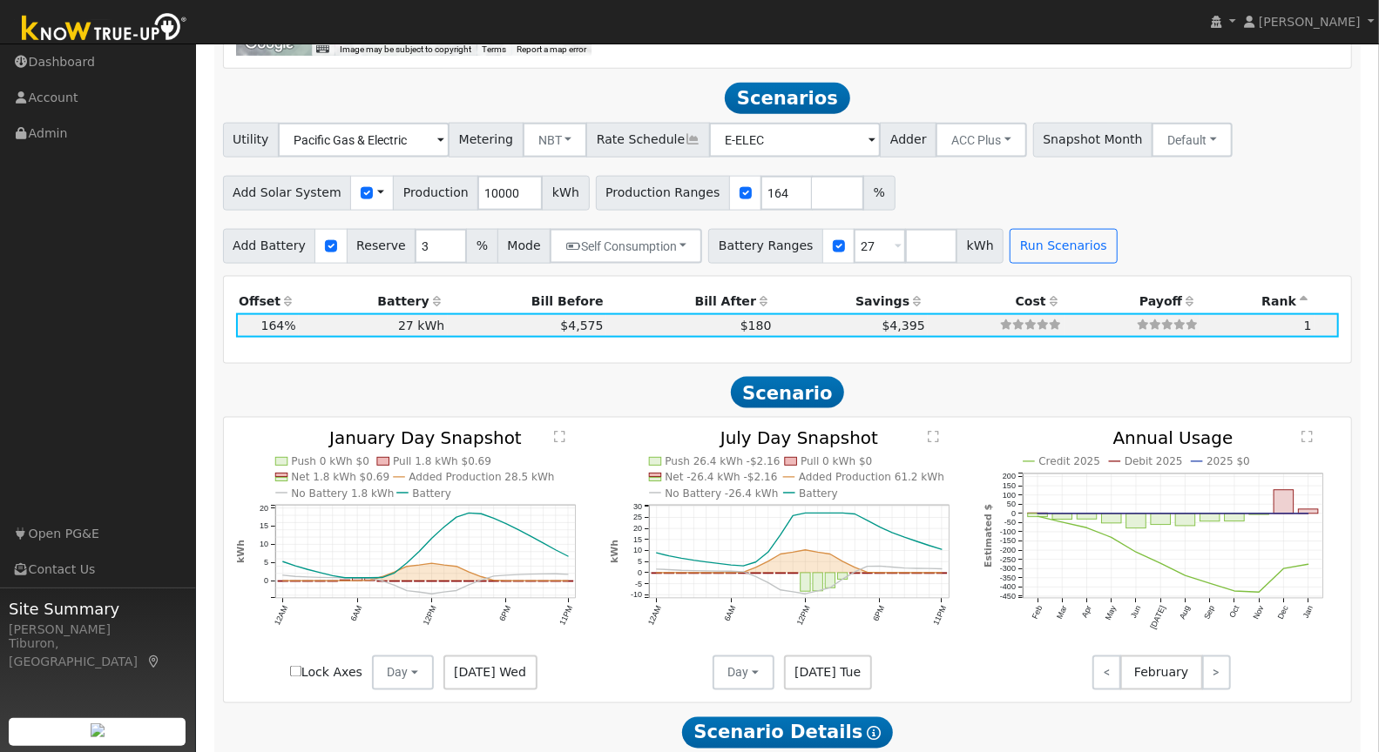
scroll to position [1424, 0]
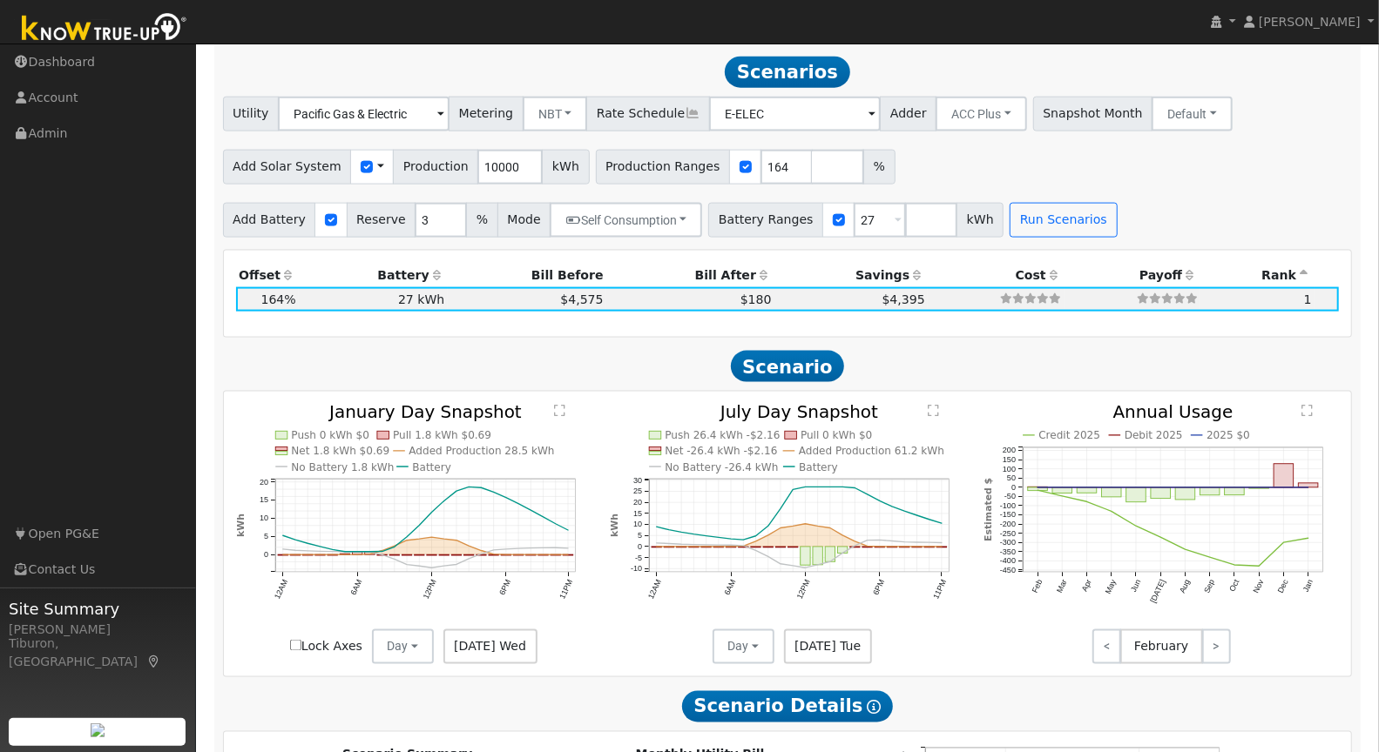
click at [562, 405] on text "" at bounding box center [559, 411] width 11 height 13
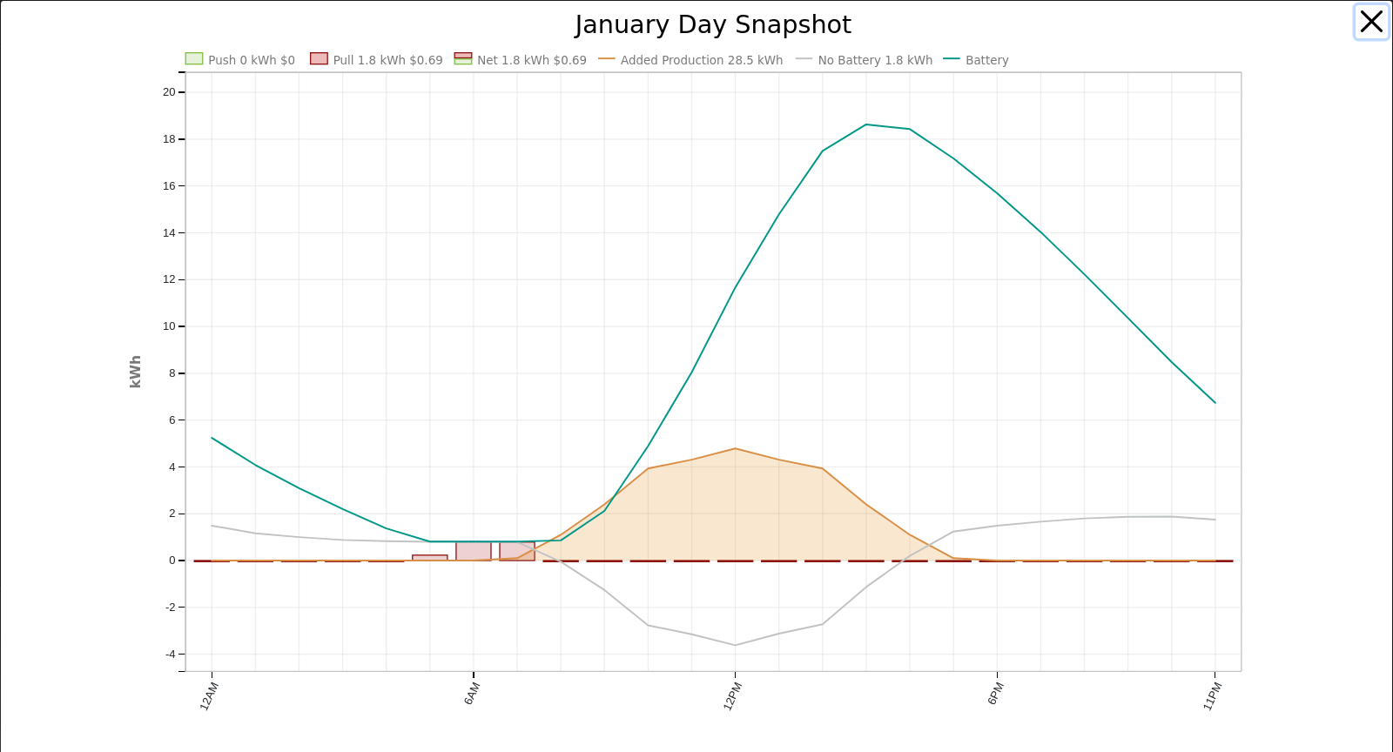
click at [1356, 17] on button "button" at bounding box center [1372, 21] width 33 height 33
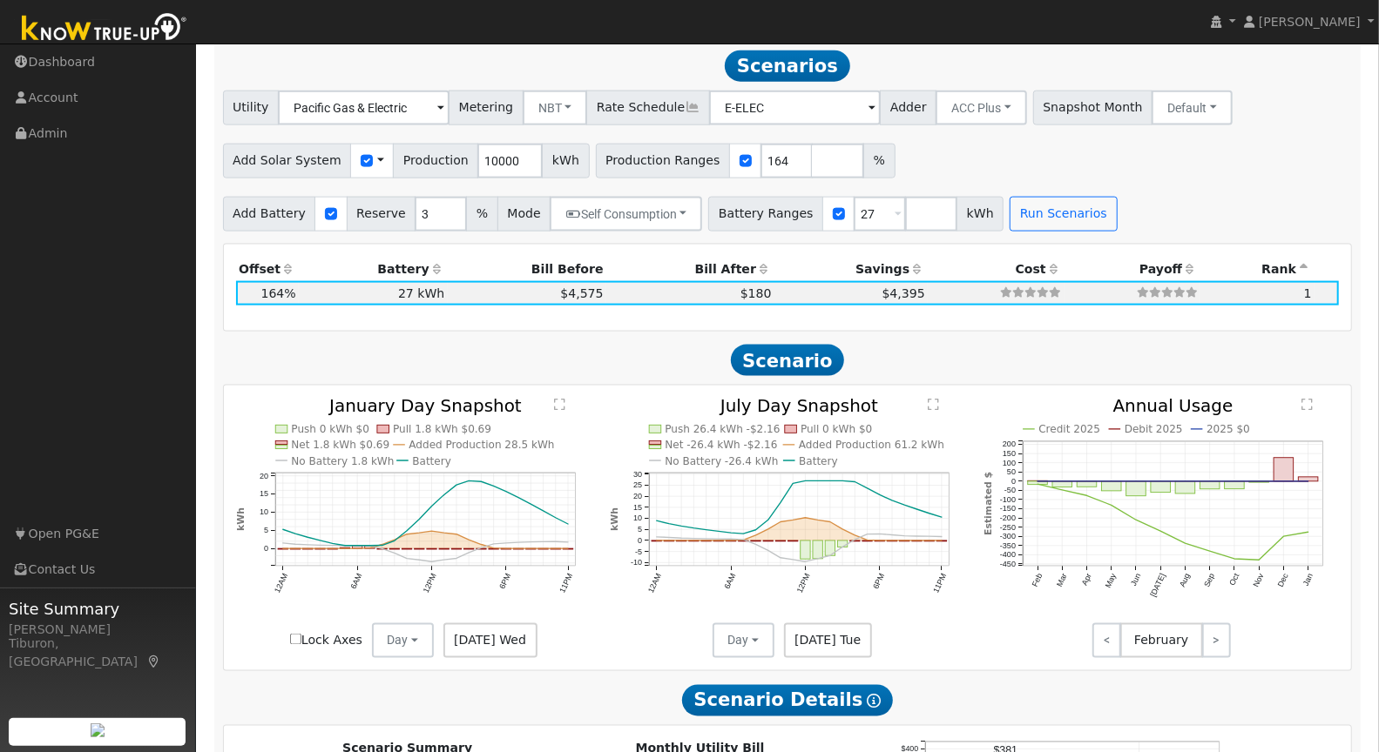
click at [941, 402] on icon "Push 26.4 kWh -$2.16 Pull 0 kWh $0 Net -26.4 kWh -$2.16 Added Production 61.2 k…" at bounding box center [787, 524] width 355 height 253
click at [936, 402] on text "" at bounding box center [932, 405] width 11 height 13
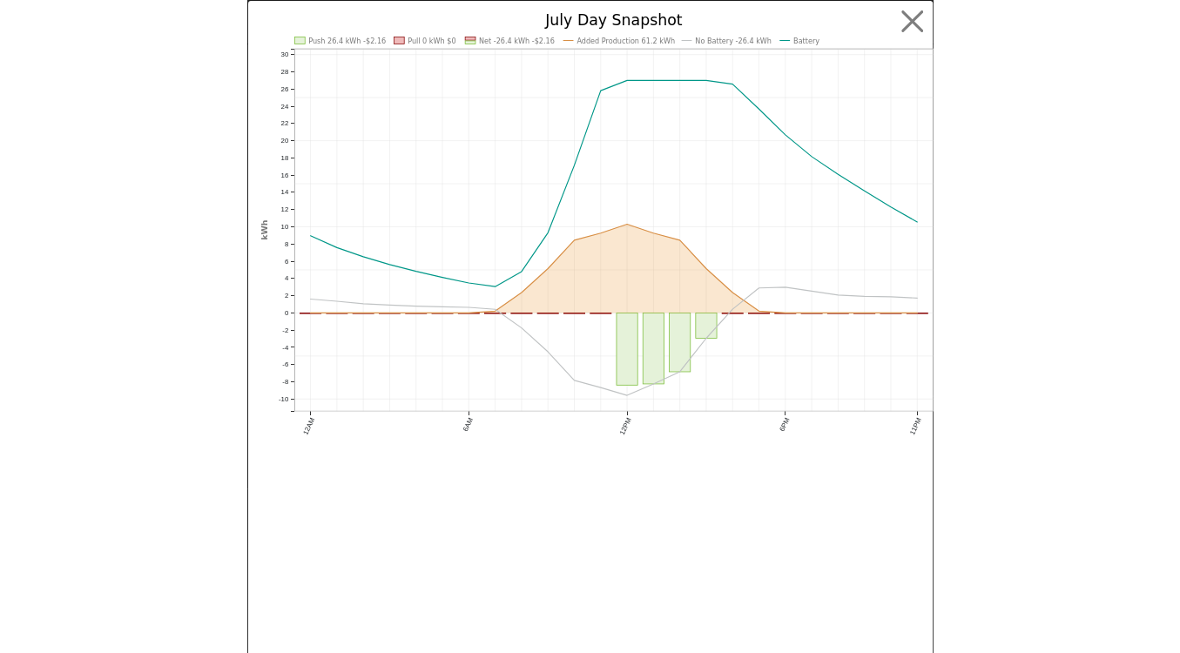
scroll to position [1383, 0]
